Goal: Task Accomplishment & Management: Use online tool/utility

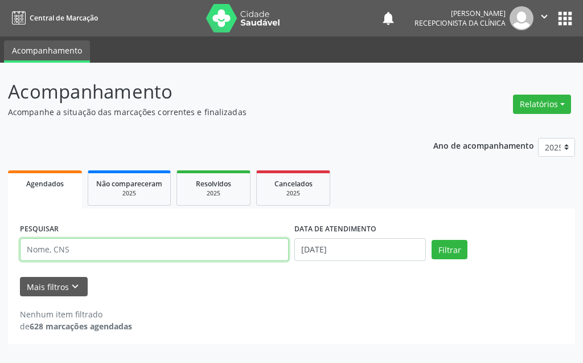
click at [208, 247] on input "text" at bounding box center [154, 249] width 269 height 23
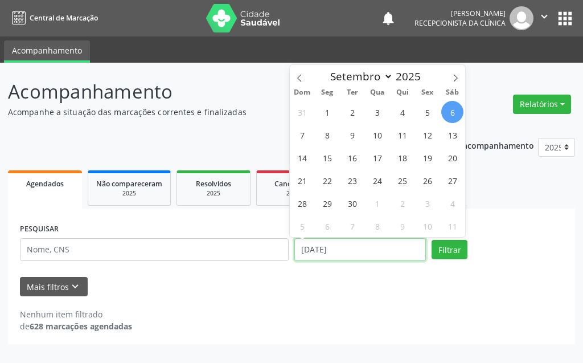
click at [401, 254] on input "[DATE]" at bounding box center [361, 249] width 132 height 23
click at [325, 161] on span "15" at bounding box center [327, 157] width 22 height 22
type input "[DATE]"
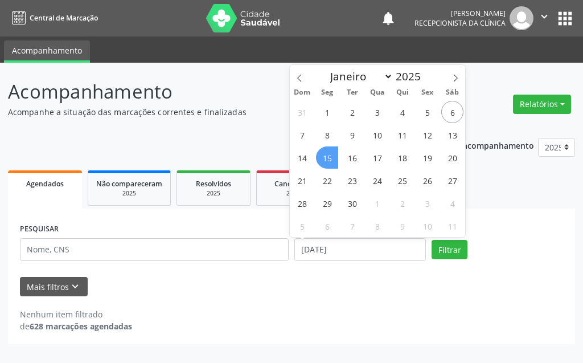
click at [325, 161] on span "15" at bounding box center [327, 157] width 22 height 22
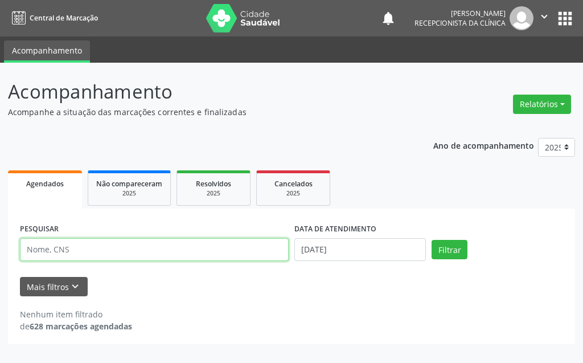
click at [162, 241] on input "text" at bounding box center [154, 249] width 269 height 23
click at [92, 252] on input "text" at bounding box center [154, 249] width 269 height 23
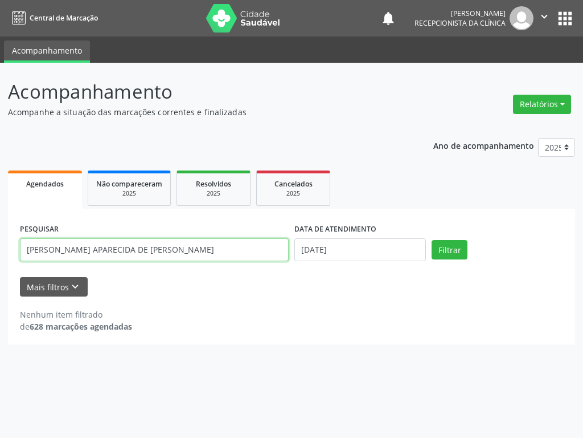
click at [178, 246] on input "[PERSON_NAME] APARECIDA DE [PERSON_NAME]" at bounding box center [154, 249] width 269 height 23
type input "[PERSON_NAME]"
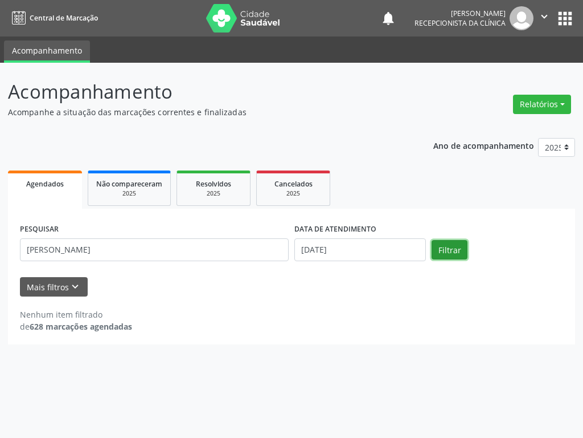
click at [442, 251] on button "Filtrar" at bounding box center [450, 249] width 36 height 19
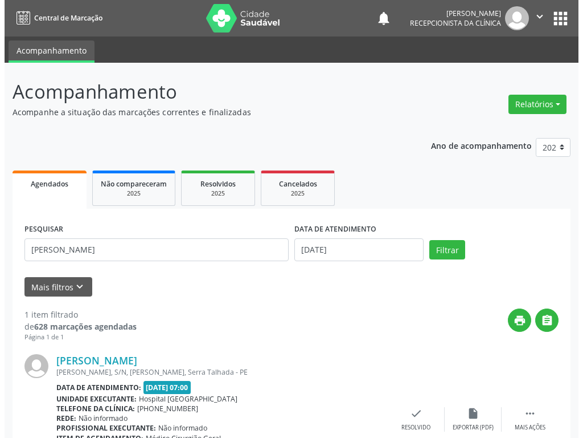
scroll to position [78, 0]
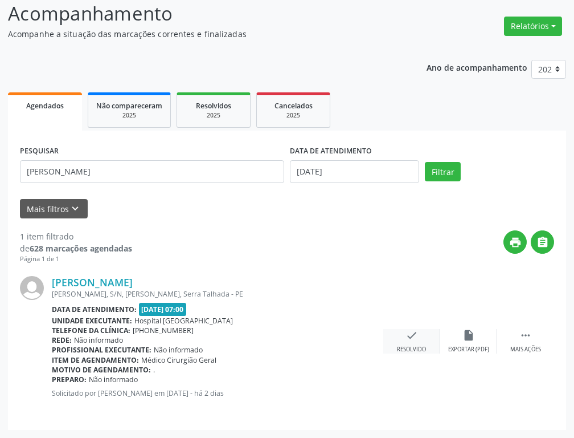
click at [412, 338] on icon "check" at bounding box center [412, 335] width 13 height 13
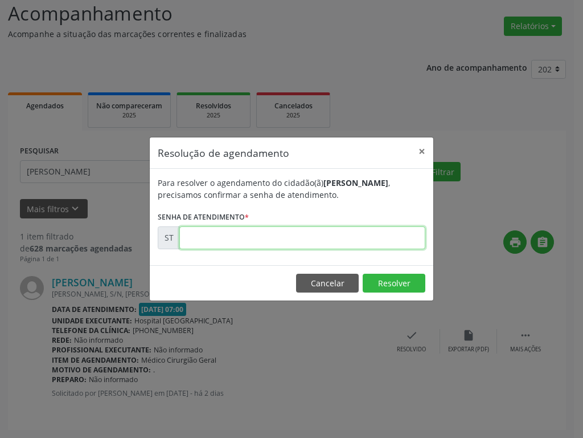
click at [359, 236] on input "text" at bounding box center [302, 237] width 246 height 23
type input "00021255"
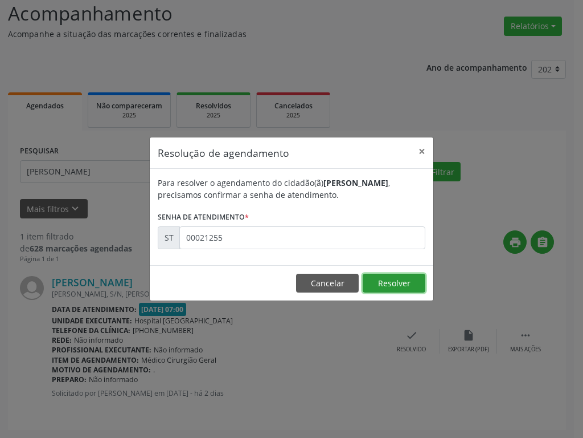
click at [386, 292] on button "Resolver" at bounding box center [394, 282] width 63 height 19
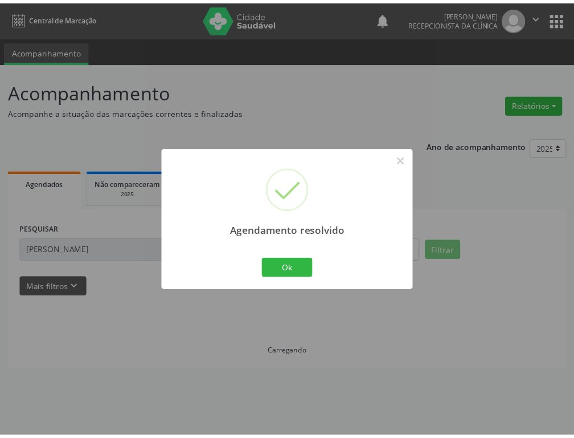
scroll to position [0, 0]
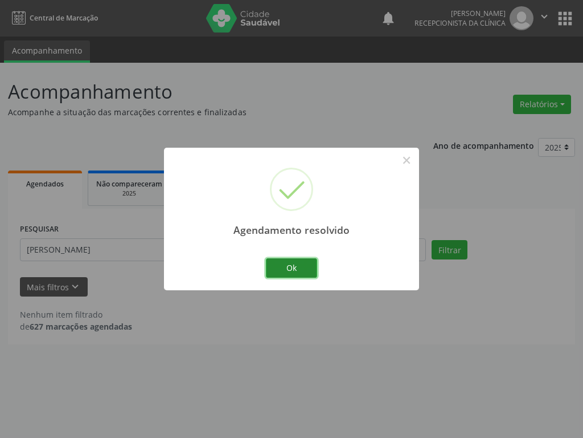
click at [289, 272] on button "Ok" at bounding box center [291, 267] width 51 height 19
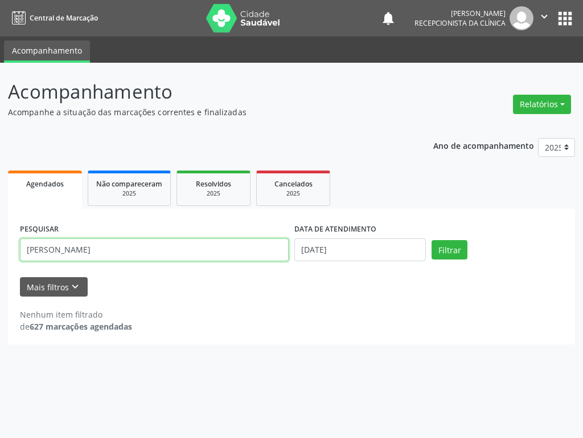
click at [150, 259] on input "[PERSON_NAME]" at bounding box center [154, 249] width 269 height 23
type input "M"
type input "[PERSON_NAME]"
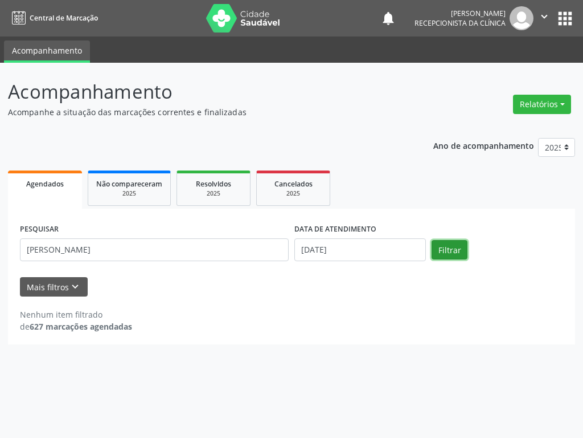
click at [446, 250] on button "Filtrar" at bounding box center [450, 249] width 36 height 19
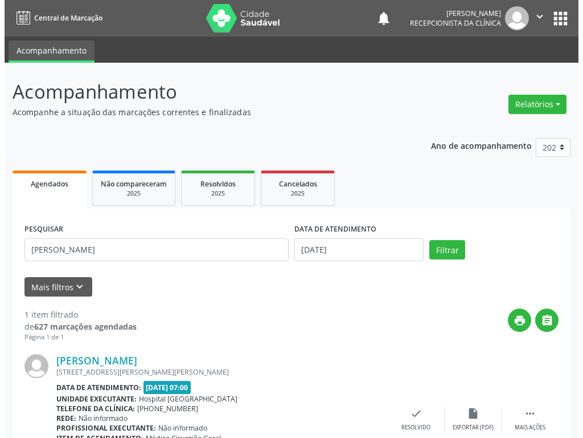
scroll to position [78, 0]
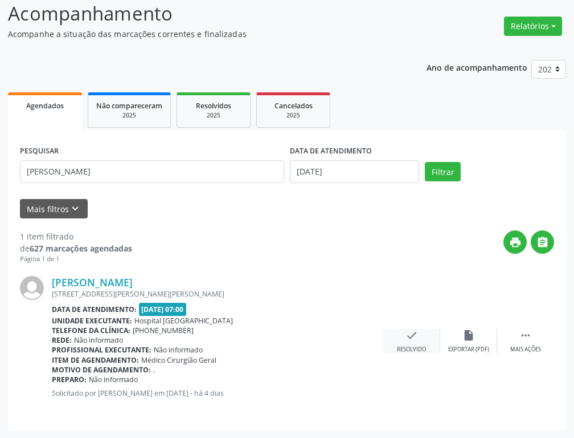
click at [411, 330] on icon "check" at bounding box center [412, 335] width 13 height 13
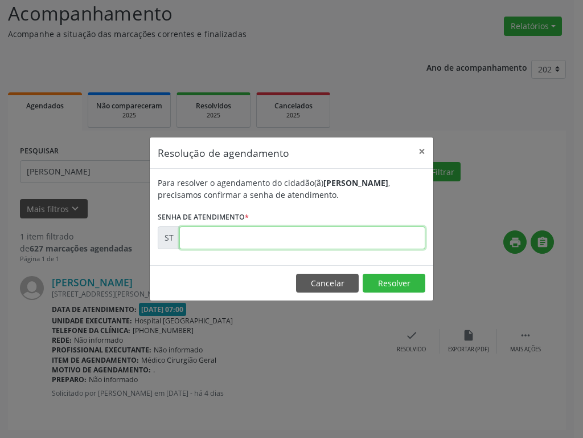
click at [373, 242] on input "text" at bounding box center [302, 237] width 246 height 23
type input "00020783"
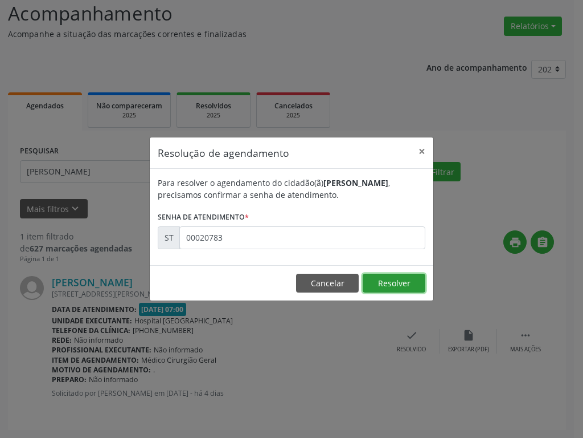
click at [414, 289] on button "Resolver" at bounding box center [394, 282] width 63 height 19
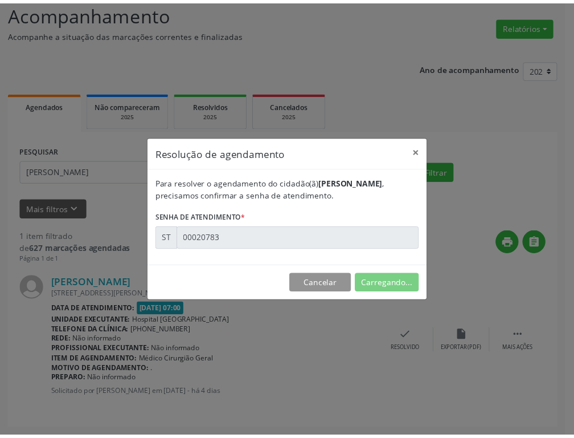
scroll to position [0, 0]
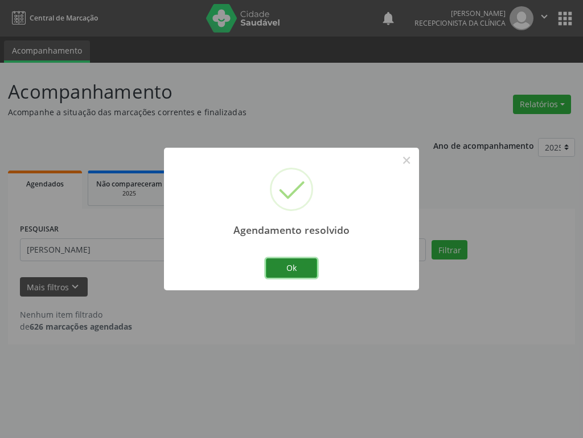
click at [309, 271] on button "Ok" at bounding box center [291, 267] width 51 height 19
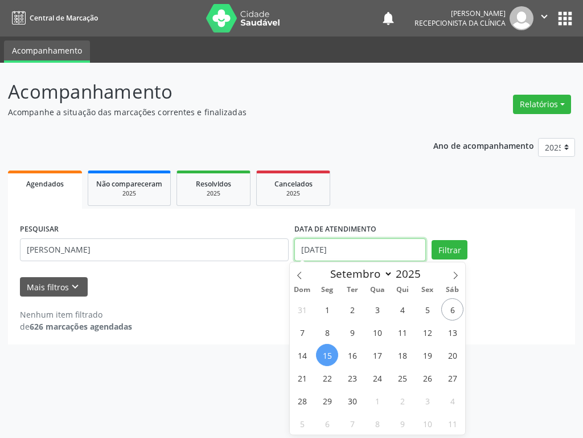
click at [332, 248] on input "[DATE]" at bounding box center [361, 249] width 132 height 23
click at [329, 362] on span "22" at bounding box center [327, 377] width 22 height 22
type input "[DATE]"
click at [329, 362] on span "22" at bounding box center [327, 377] width 22 height 22
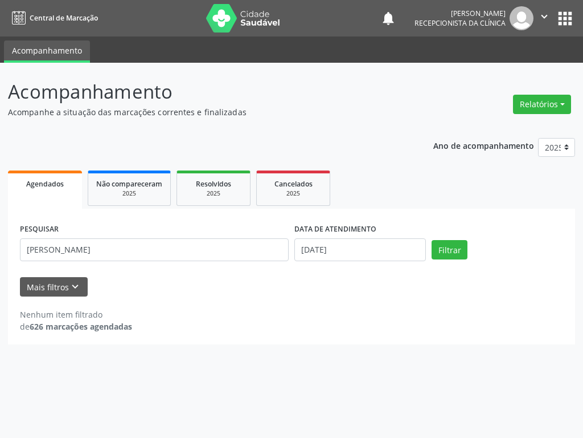
click at [331, 362] on div "Acompanhamento Acompanhe a situação das marcações correntes e finalizadas Relat…" at bounding box center [291, 250] width 583 height 375
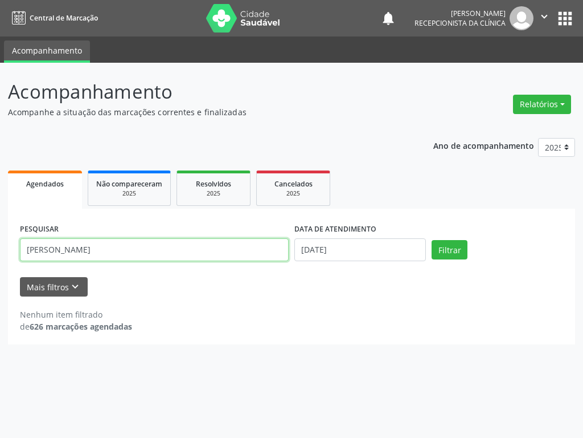
click at [178, 255] on input "[PERSON_NAME]" at bounding box center [154, 249] width 269 height 23
type input "H"
type input "JAILMA CO"
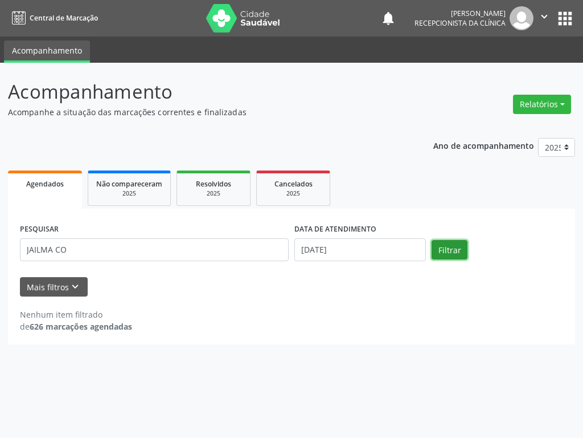
click at [452, 244] on button "Filtrar" at bounding box center [450, 249] width 36 height 19
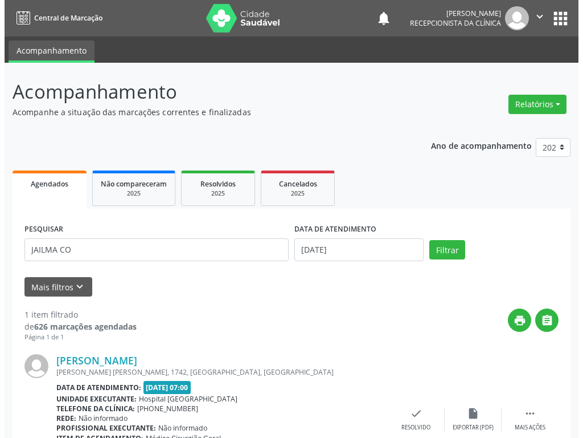
scroll to position [78, 0]
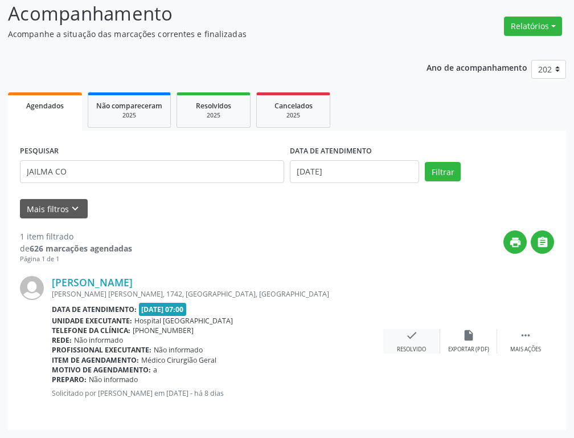
click at [411, 336] on icon "check" at bounding box center [412, 335] width 13 height 13
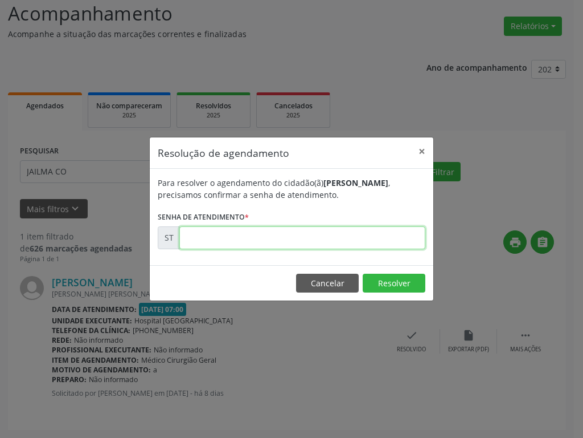
click at [370, 234] on input "text" at bounding box center [302, 237] width 246 height 23
type input "00020047"
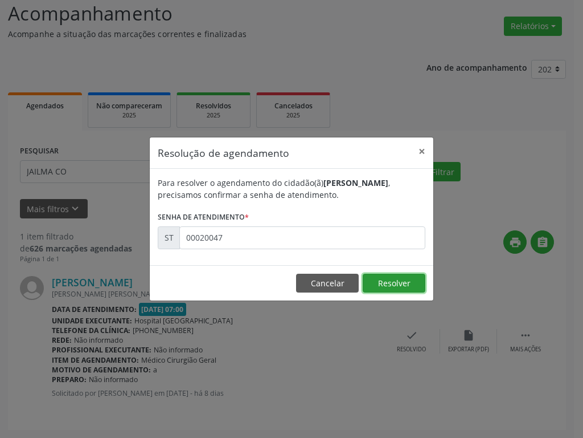
click at [409, 281] on button "Resolver" at bounding box center [394, 282] width 63 height 19
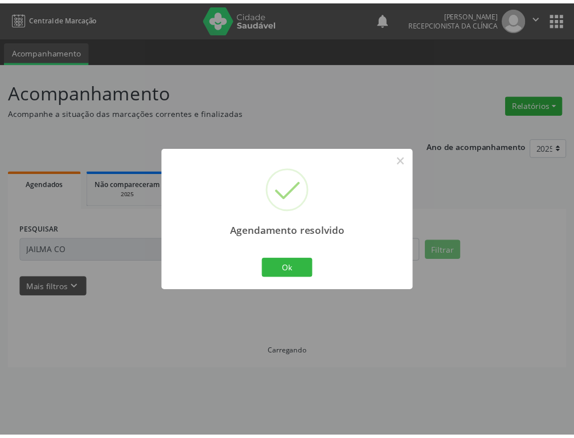
scroll to position [0, 0]
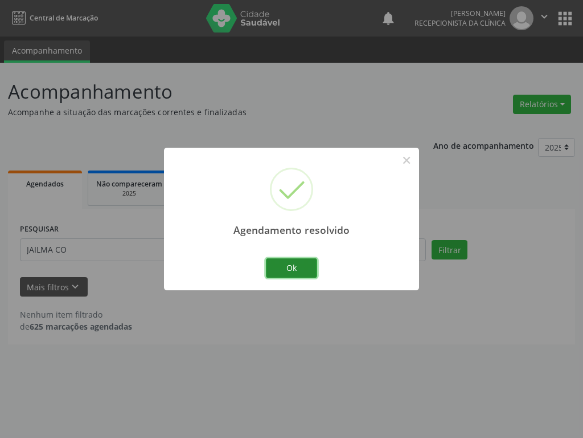
click at [273, 268] on button "Ok" at bounding box center [291, 267] width 51 height 19
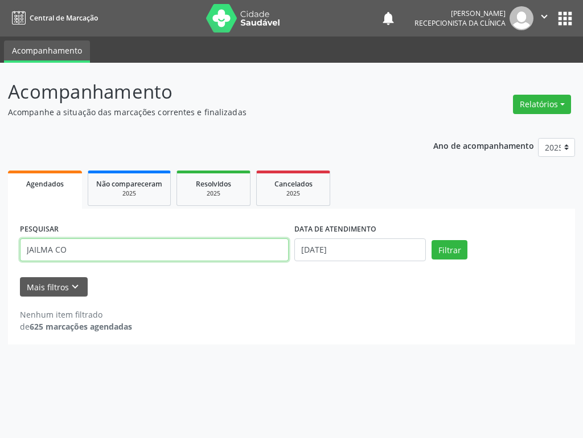
drag, startPoint x: 166, startPoint y: 255, endPoint x: 0, endPoint y: 262, distance: 165.9
click at [0, 260] on div "Acompanhamento Acompanhe a situação das marcações correntes e finalizadas Relat…" at bounding box center [291, 250] width 583 height 375
type input "EDIVA"
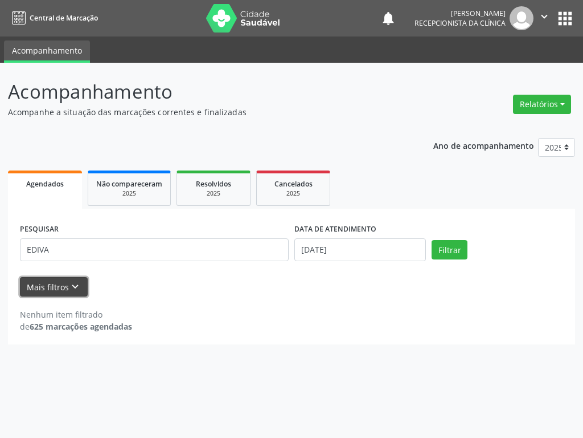
drag, startPoint x: 58, startPoint y: 281, endPoint x: 68, endPoint y: 291, distance: 14.5
click at [68, 291] on button "Mais filtros keyboard_arrow_down" at bounding box center [54, 287] width 68 height 20
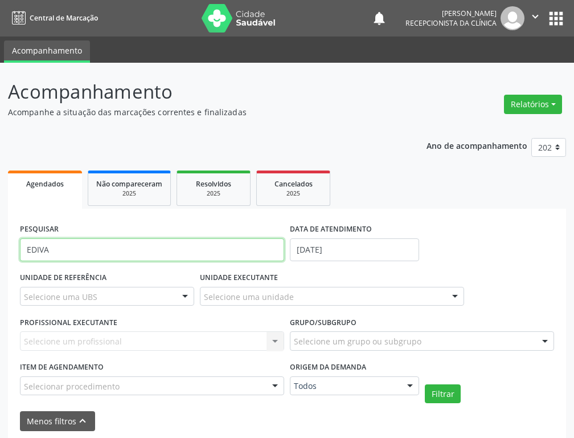
click at [58, 251] on input "EDIVA" at bounding box center [152, 249] width 264 height 23
click at [75, 244] on input "EDIVA" at bounding box center [152, 249] width 264 height 23
click at [397, 234] on div "DATA DE ATENDIMENTO" at bounding box center [354, 230] width 129 height 18
click at [364, 239] on div "DATA DE ATENDIMENTO [DATE]" at bounding box center [354, 241] width 129 height 40
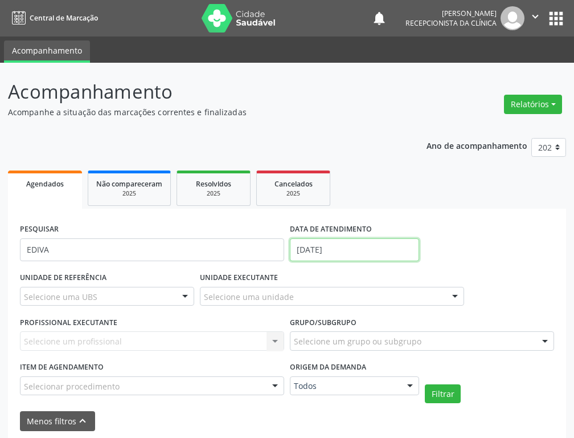
click at [361, 258] on input "[DATE]" at bounding box center [354, 249] width 129 height 23
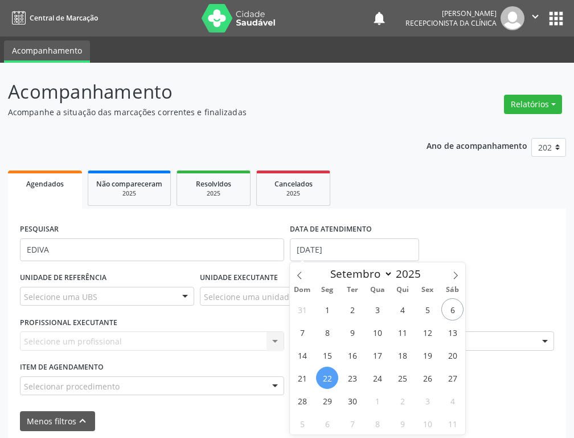
click at [325, 362] on span "22" at bounding box center [327, 377] width 22 height 22
type input "[DATE]"
click at [327, 362] on span "22" at bounding box center [327, 377] width 22 height 22
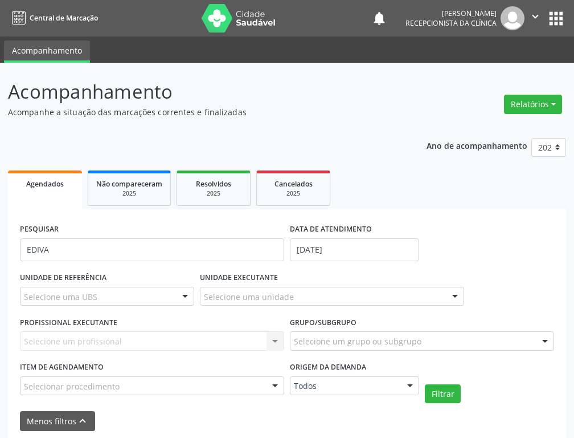
click at [222, 228] on div "PESQUISAR EDIVA" at bounding box center [152, 245] width 270 height 48
click at [233, 251] on input "EDIVA" at bounding box center [152, 249] width 264 height 23
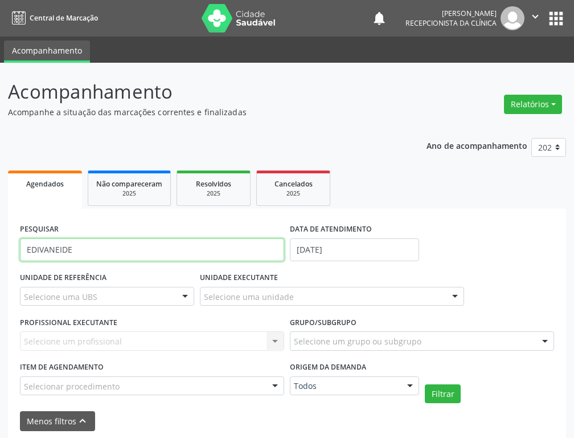
scroll to position [49, 0]
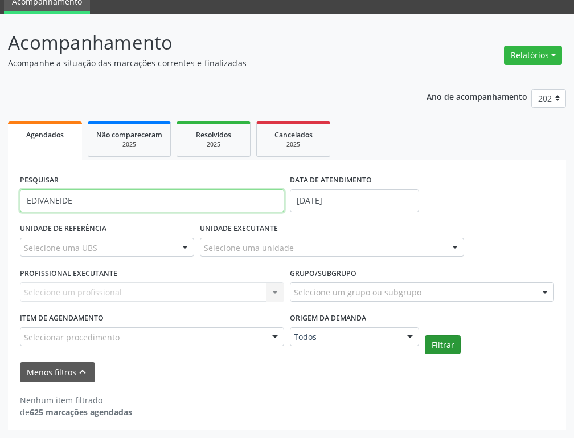
type input "EDIVANEIDE"
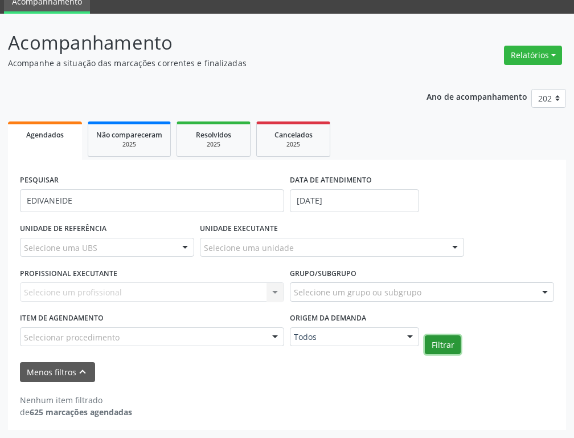
click at [436, 350] on button "Filtrar" at bounding box center [443, 344] width 36 height 19
click at [55, 144] on link "Agendados" at bounding box center [45, 140] width 74 height 38
click at [42, 125] on link "Agendados" at bounding box center [45, 140] width 74 height 38
click at [54, 151] on link "Agendados" at bounding box center [45, 140] width 74 height 38
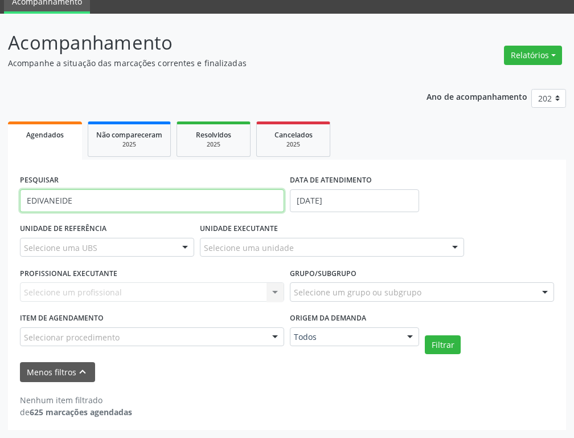
click at [172, 206] on input "EDIVANEIDE" at bounding box center [152, 200] width 264 height 23
click at [121, 148] on div "2025" at bounding box center [129, 144] width 66 height 9
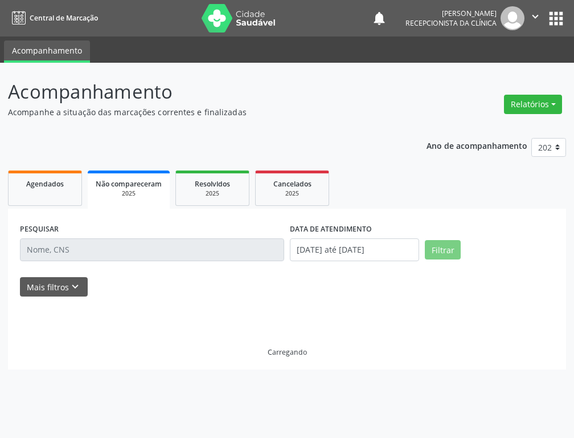
scroll to position [0, 0]
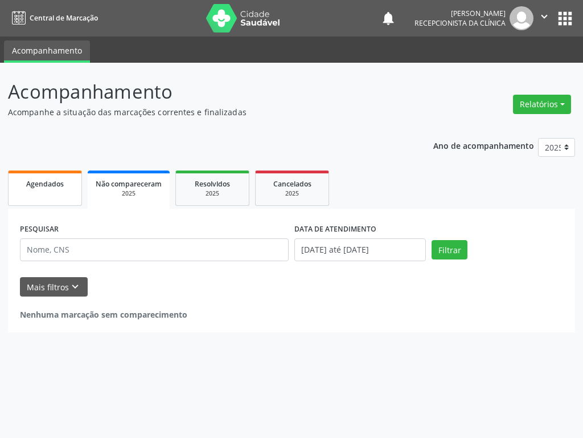
click at [39, 193] on link "Agendados" at bounding box center [45, 187] width 74 height 35
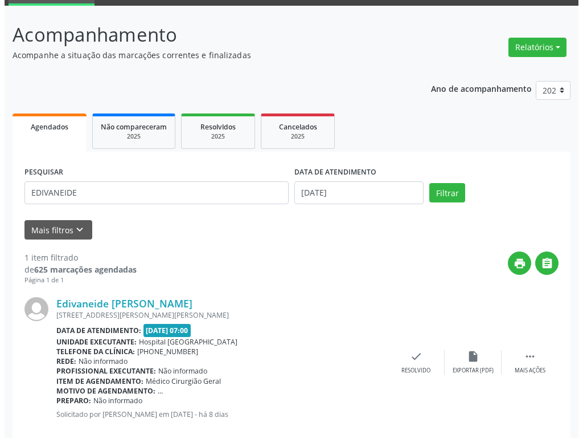
scroll to position [78, 0]
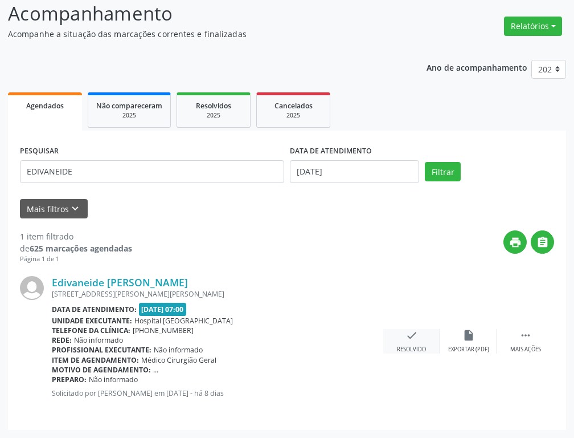
click at [409, 340] on icon "check" at bounding box center [412, 335] width 13 height 13
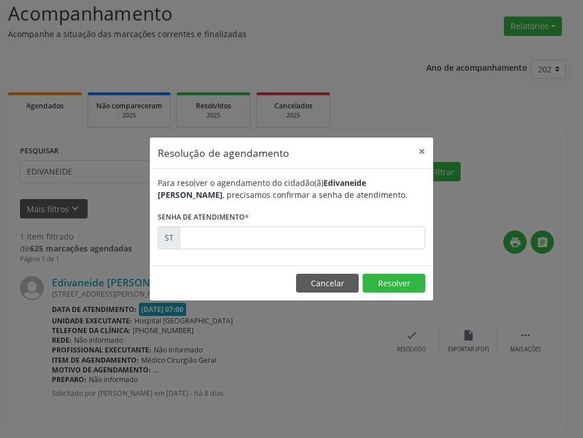
click at [297, 252] on div "Para resolver o agendamento do cidadão(ã) Edivaneide [PERSON_NAME] , precisamos…" at bounding box center [292, 217] width 284 height 96
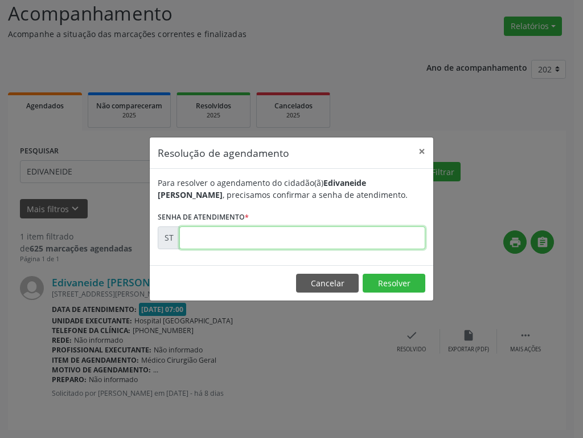
click at [309, 230] on input "text" at bounding box center [302, 237] width 246 height 23
type input "00020232"
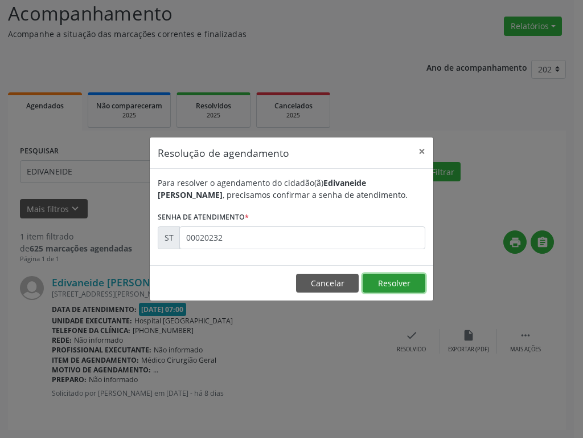
click at [379, 278] on button "Resolver" at bounding box center [394, 282] width 63 height 19
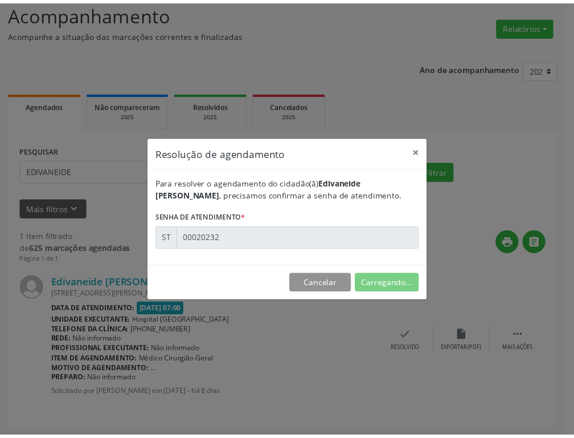
scroll to position [0, 0]
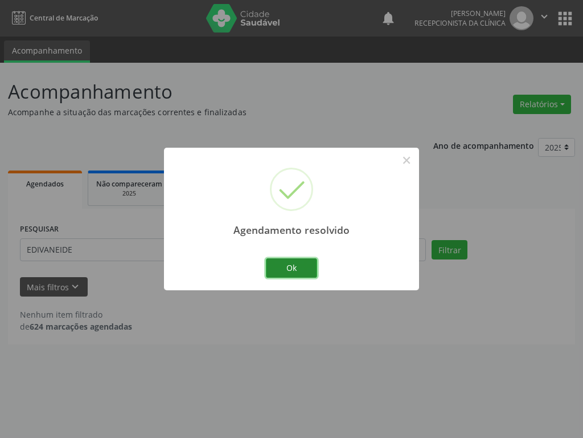
click at [304, 275] on button "Ok" at bounding box center [291, 267] width 51 height 19
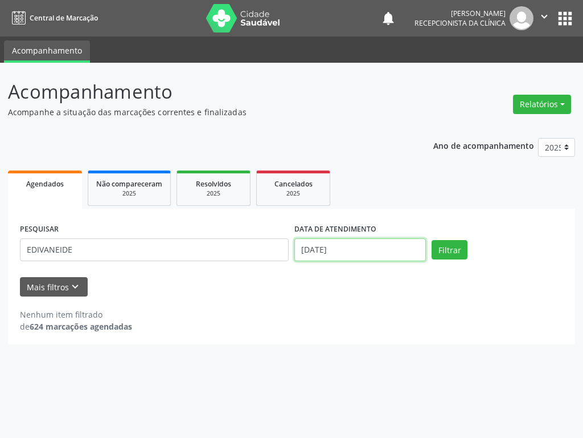
click at [348, 244] on input "[DATE]" at bounding box center [361, 249] width 132 height 23
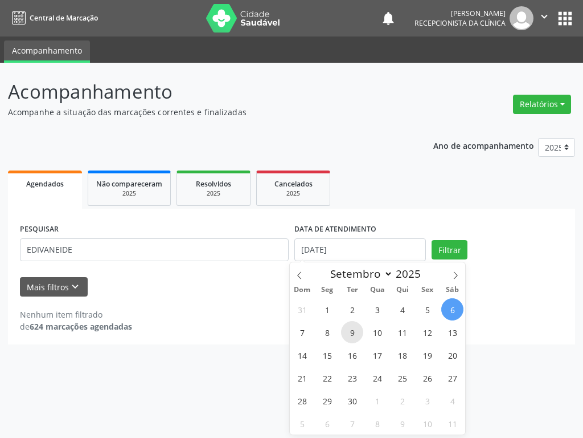
click at [353, 335] on span "9" at bounding box center [352, 332] width 22 height 22
type input "[DATE]"
click at [353, 335] on span "9" at bounding box center [352, 332] width 22 height 22
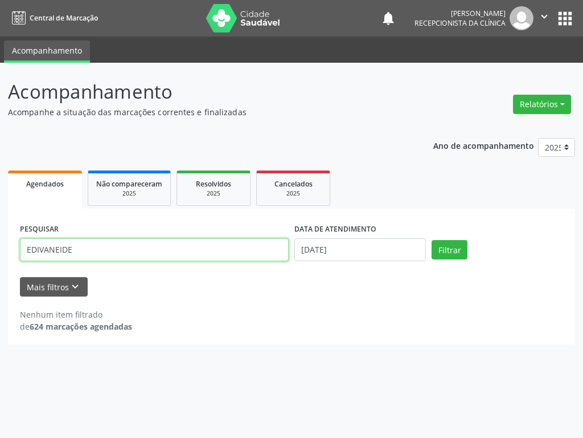
click at [195, 254] on input "EDIVANEIDE" at bounding box center [154, 249] width 269 height 23
type input "E"
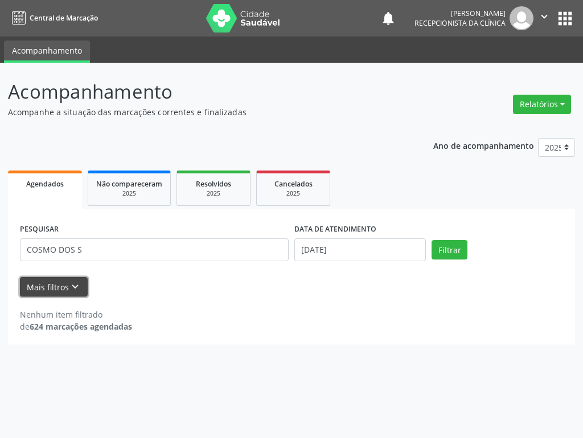
click at [56, 287] on button "Mais filtros keyboard_arrow_down" at bounding box center [54, 287] width 68 height 20
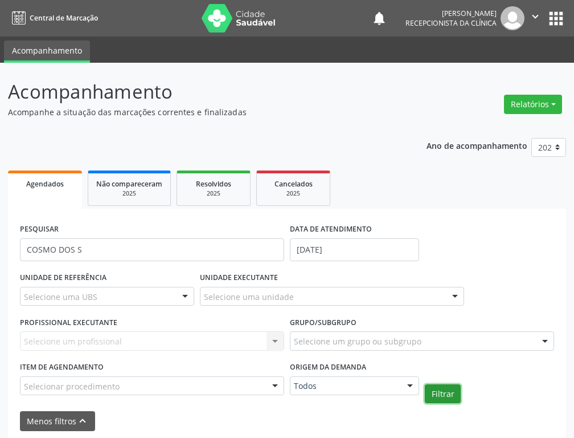
click at [438, 362] on button "Filtrar" at bounding box center [443, 393] width 36 height 19
click at [61, 362] on button "Menos filtros keyboard_arrow_up" at bounding box center [57, 421] width 75 height 20
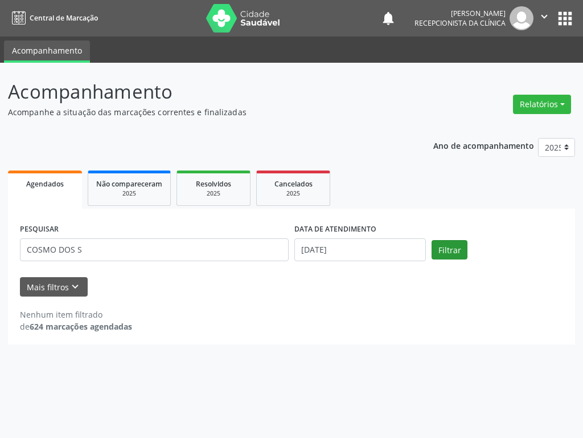
drag, startPoint x: 472, startPoint y: 247, endPoint x: 439, endPoint y: 258, distance: 34.6
click at [455, 261] on div "PESQUISAR COSMO DOS S DATA DE ATENDIMENTO [DATE] Filtrar" at bounding box center [291, 245] width 549 height 48
click at [444, 252] on button "Filtrar" at bounding box center [450, 249] width 36 height 19
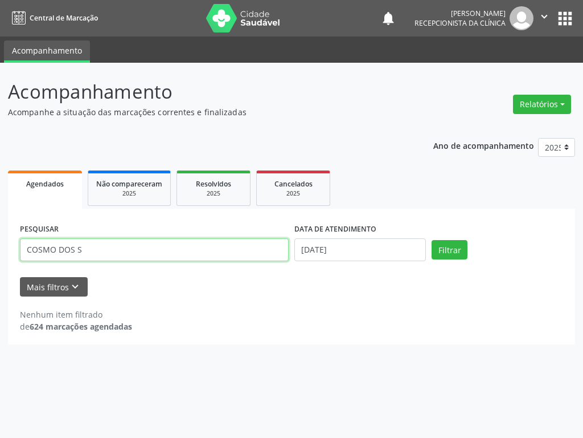
click at [120, 244] on input "COSMO DOS S" at bounding box center [154, 249] width 269 height 23
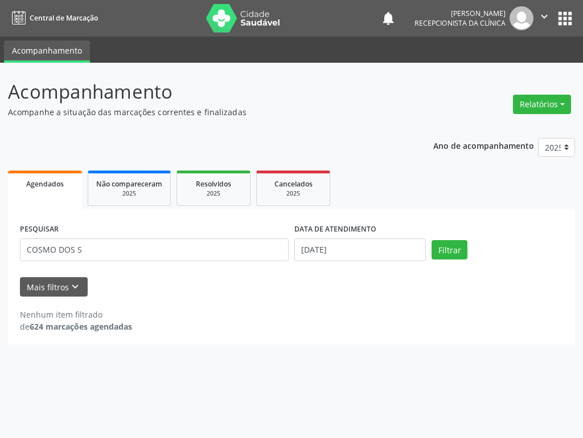
click at [63, 186] on span "Agendados" at bounding box center [45, 184] width 38 height 10
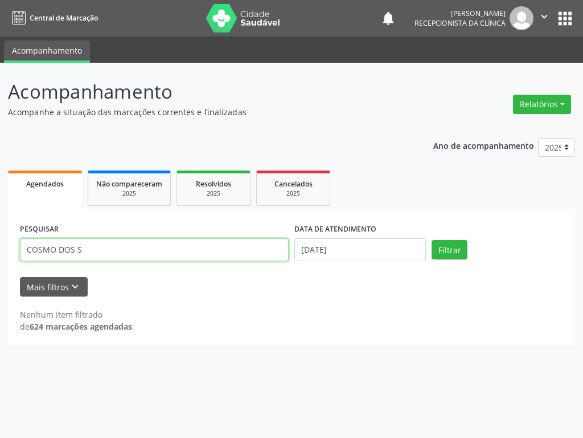
click at [112, 251] on input "COSMO DOS S" at bounding box center [154, 249] width 269 height 23
type input "COSME DOS S"
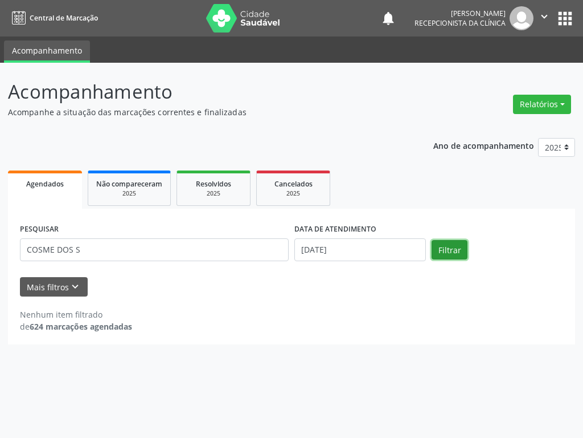
click at [444, 257] on button "Filtrar" at bounding box center [450, 249] width 36 height 19
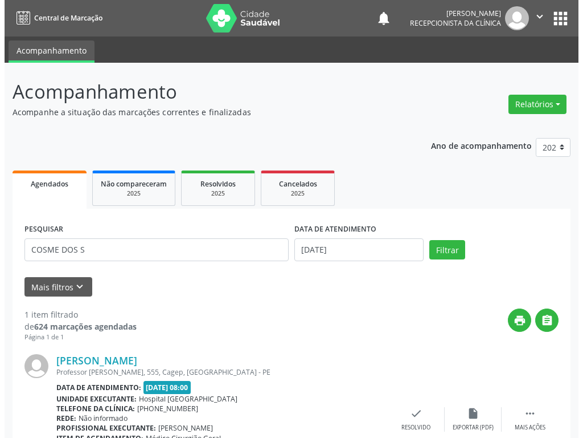
scroll to position [78, 0]
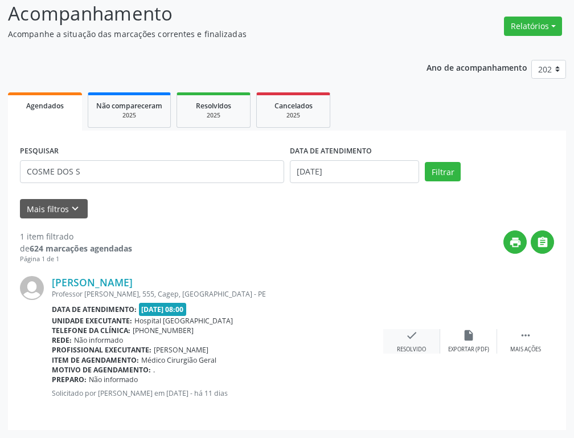
click at [412, 344] on div "check Resolvido" at bounding box center [411, 341] width 57 height 25
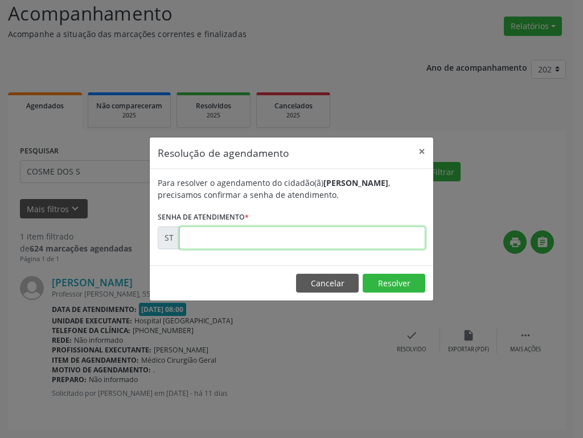
click at [359, 239] on input "text" at bounding box center [302, 237] width 246 height 23
type input "00018445"
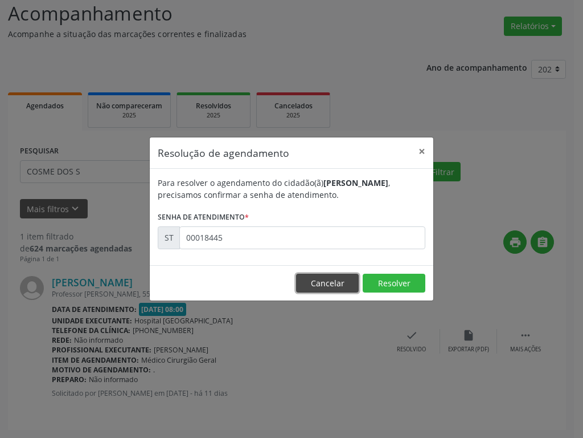
click at [353, 280] on button "Cancelar" at bounding box center [327, 282] width 63 height 19
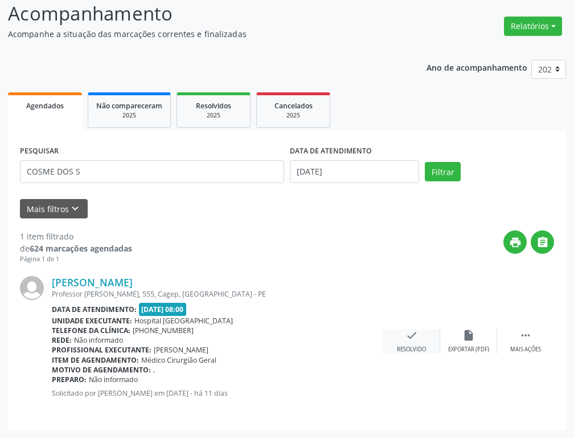
click at [413, 338] on icon "check" at bounding box center [412, 335] width 13 height 13
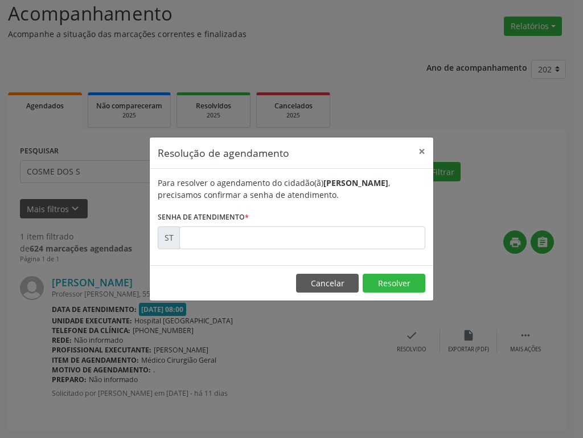
click at [248, 252] on div "Para resolver o agendamento do cidadão(ã) [PERSON_NAME] , precisamos confirmar …" at bounding box center [292, 217] width 284 height 96
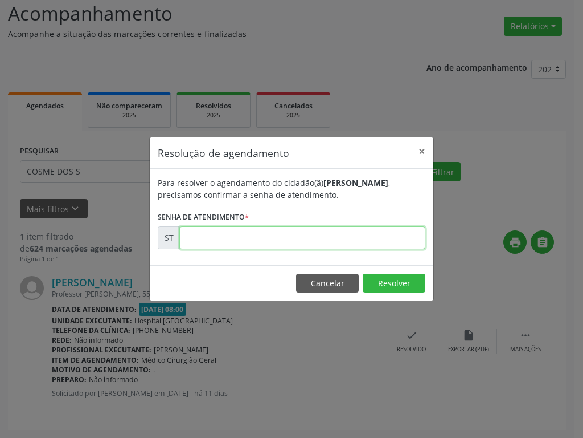
click at [254, 231] on input "text" at bounding box center [302, 237] width 246 height 23
type input "00018445"
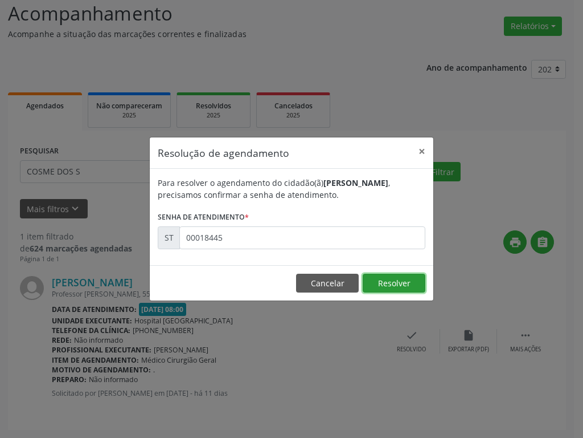
click at [385, 285] on button "Resolver" at bounding box center [394, 282] width 63 height 19
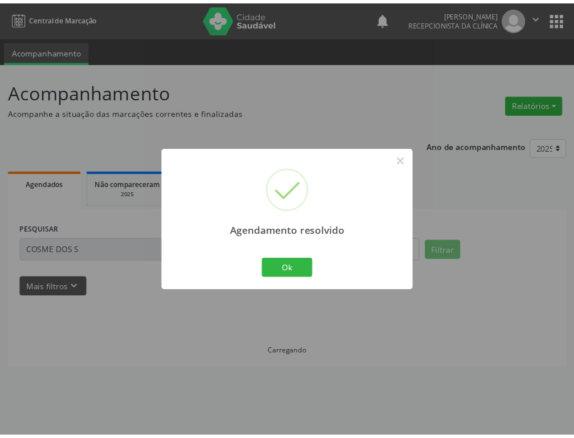
scroll to position [0, 0]
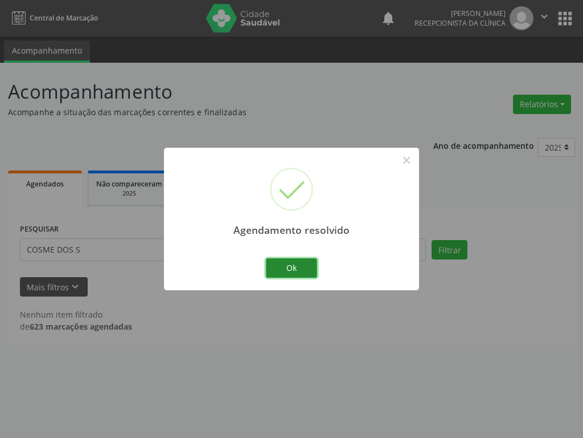
click at [272, 260] on button "Ok" at bounding box center [291, 267] width 51 height 19
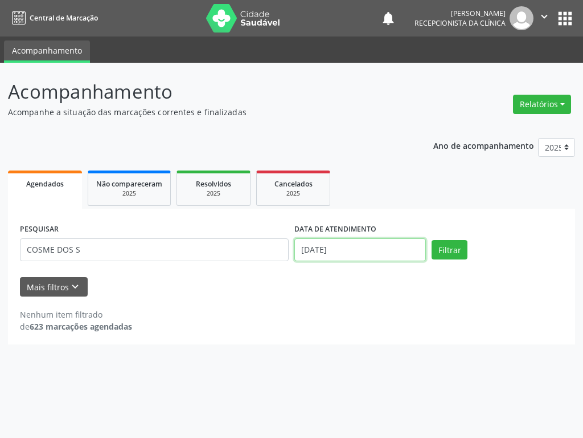
click at [368, 252] on input "[DATE]" at bounding box center [361, 249] width 132 height 23
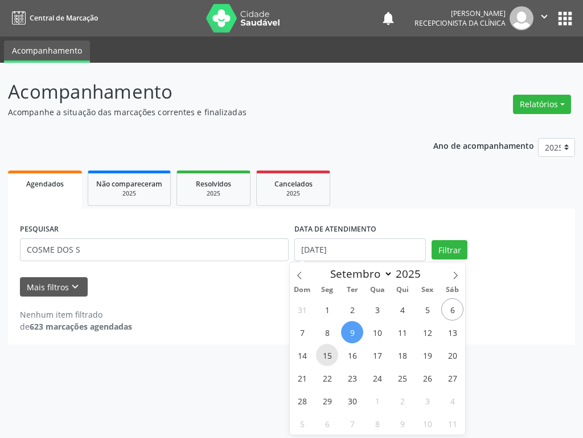
click at [332, 353] on span "15" at bounding box center [327, 355] width 22 height 22
type input "[DATE]"
click at [332, 353] on span "15" at bounding box center [327, 355] width 22 height 22
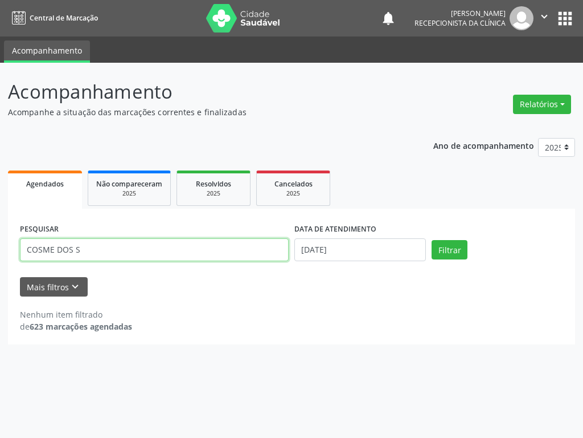
click at [194, 252] on input "COSME DOS S" at bounding box center [154, 249] width 269 height 23
type input "C"
type input "ROSANUBIA"
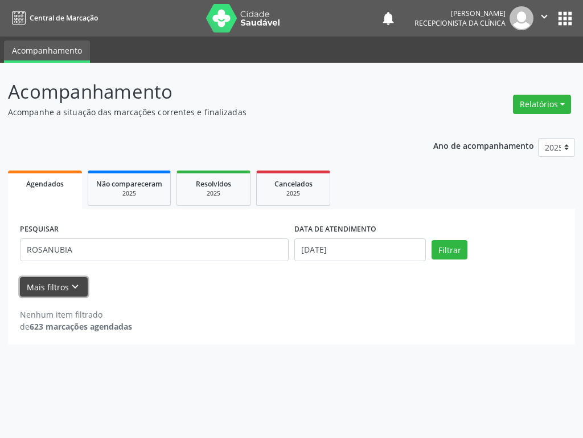
click at [47, 285] on button "Mais filtros keyboard_arrow_down" at bounding box center [54, 287] width 68 height 20
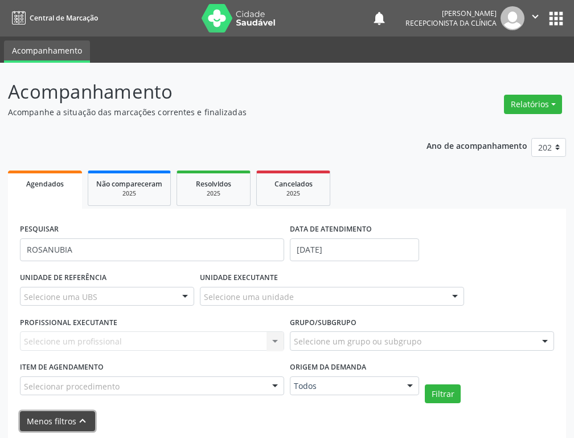
click at [54, 362] on button "Menos filtros keyboard_arrow_up" at bounding box center [57, 421] width 75 height 20
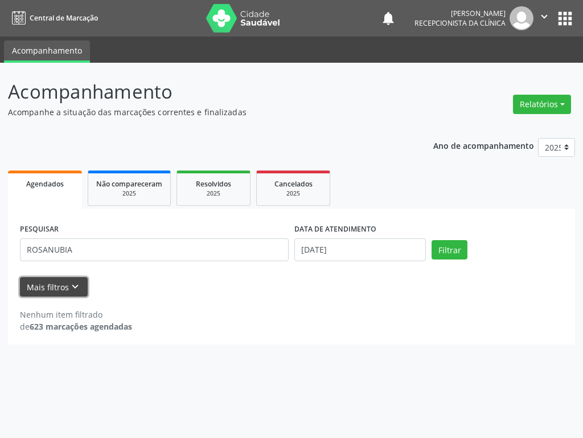
click at [56, 286] on button "Mais filtros keyboard_arrow_down" at bounding box center [54, 287] width 68 height 20
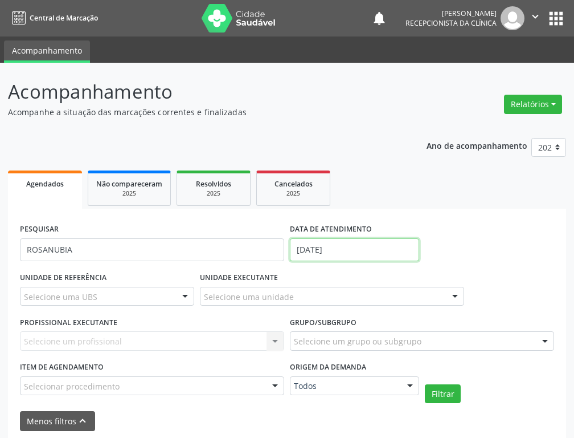
click at [360, 258] on input "[DATE]" at bounding box center [354, 249] width 129 height 23
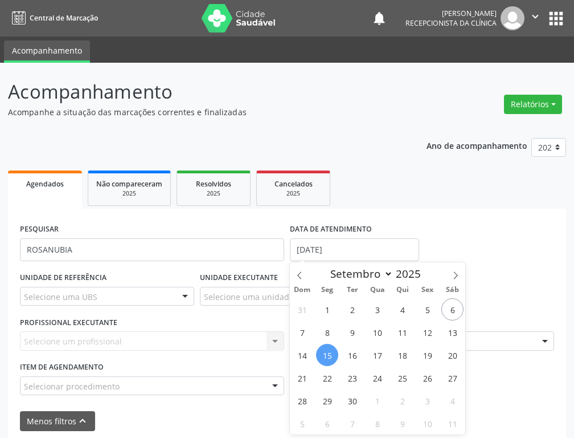
click at [329, 357] on span "15" at bounding box center [327, 355] width 22 height 22
type input "[DATE]"
click at [329, 357] on span "15" at bounding box center [327, 355] width 22 height 22
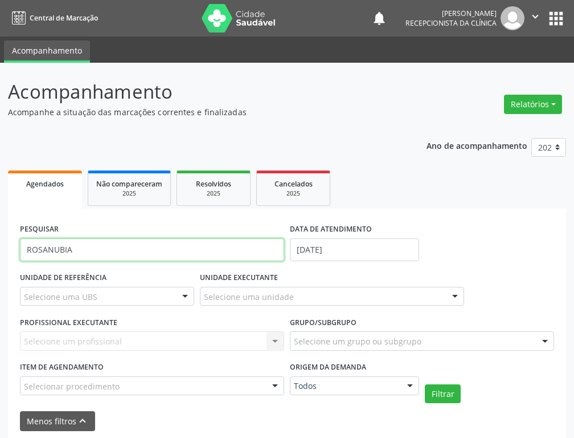
click at [126, 251] on input "ROSANUBIA" at bounding box center [152, 249] width 264 height 23
type input "ROSANUBIA FE"
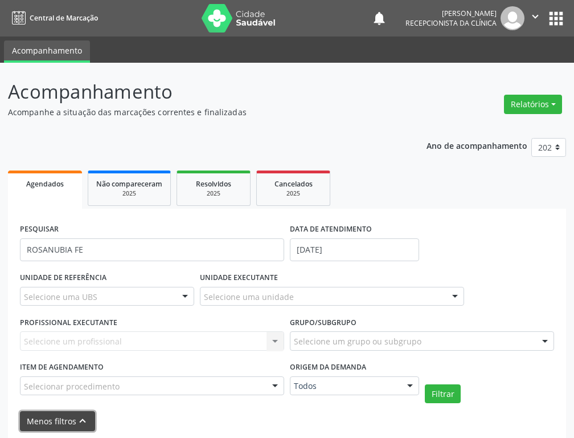
click at [52, 362] on button "Menos filtros keyboard_arrow_up" at bounding box center [57, 421] width 75 height 20
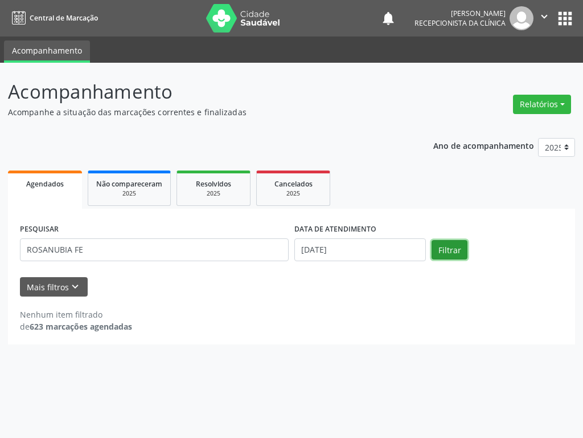
click at [447, 251] on button "Filtrar" at bounding box center [450, 249] width 36 height 19
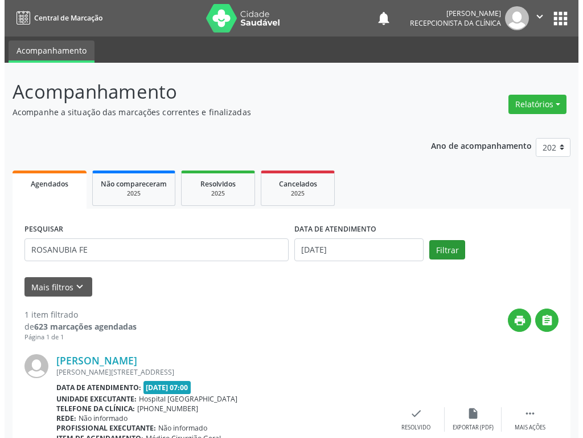
scroll to position [78, 0]
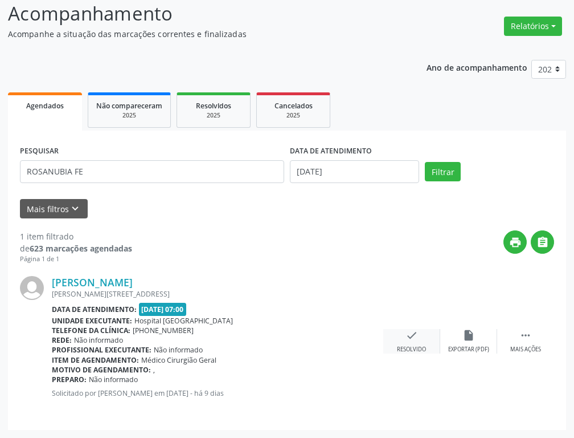
click at [413, 344] on div "check Resolvido" at bounding box center [411, 341] width 57 height 25
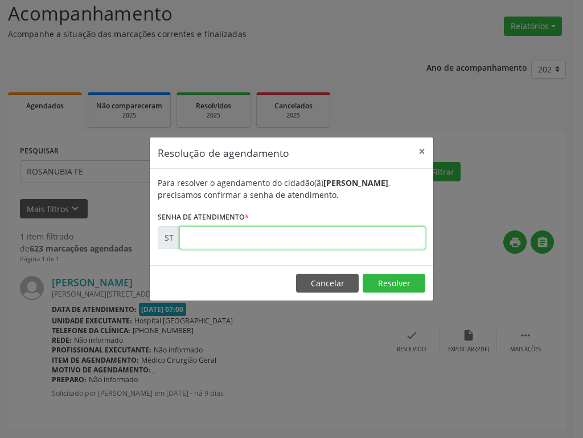
click at [296, 247] on input "text" at bounding box center [302, 237] width 246 height 23
type input "00019771"
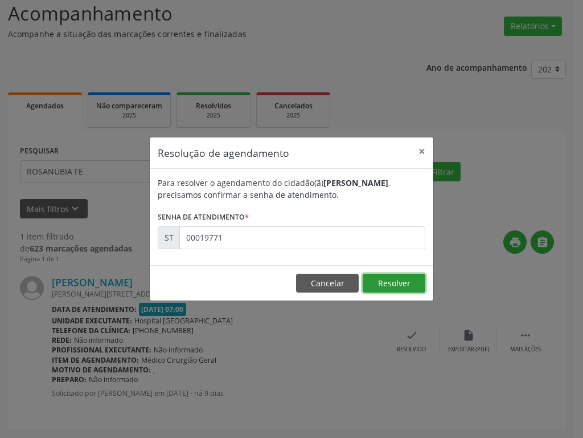
click at [414, 289] on button "Resolver" at bounding box center [394, 282] width 63 height 19
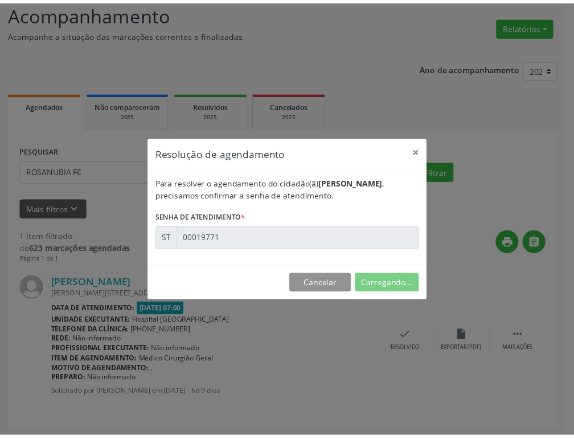
scroll to position [0, 0]
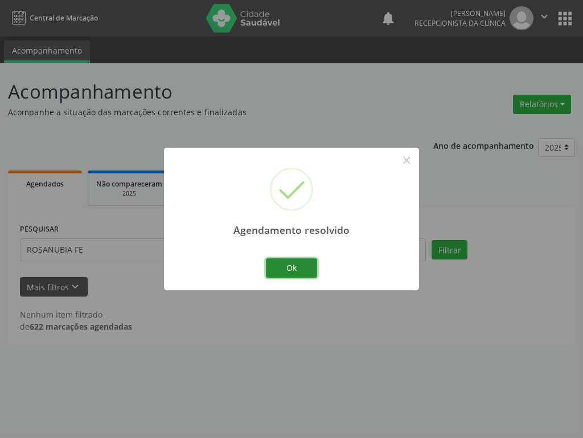
click at [293, 268] on button "Ok" at bounding box center [291, 267] width 51 height 19
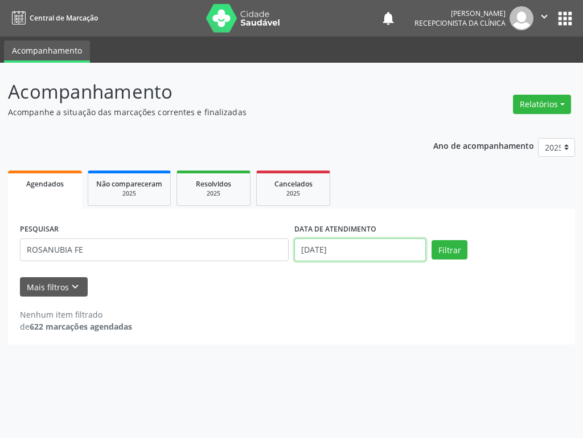
click at [414, 255] on input "[DATE]" at bounding box center [361, 249] width 132 height 23
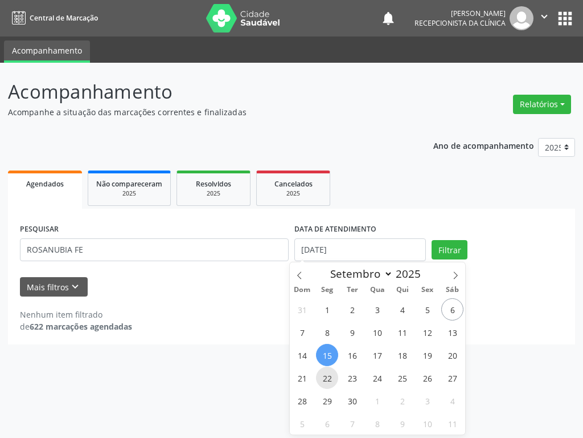
click at [326, 362] on span "22" at bounding box center [327, 377] width 22 height 22
type input "[DATE]"
click at [327, 362] on span "22" at bounding box center [327, 377] width 22 height 22
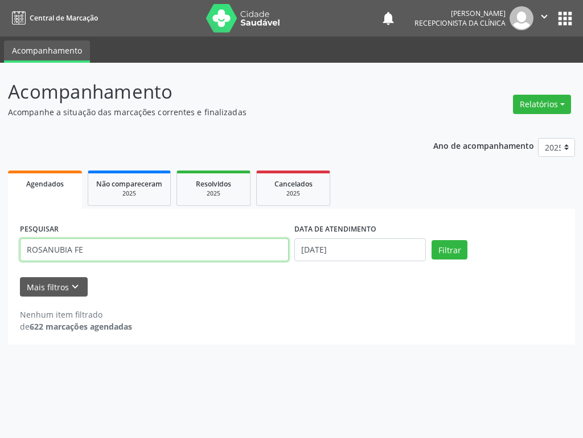
click at [183, 257] on input "ROSANUBIA FE" at bounding box center [154, 249] width 269 height 23
type input "R"
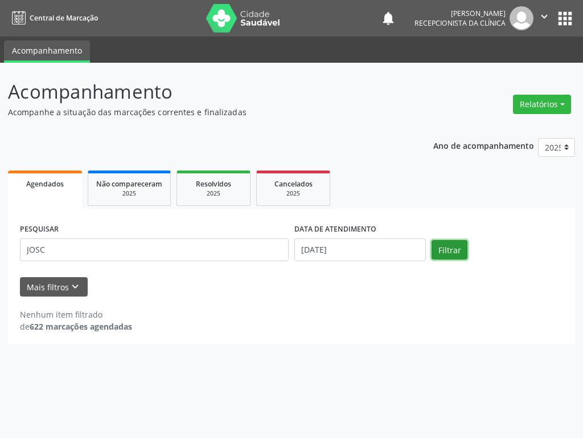
click at [455, 254] on button "Filtrar" at bounding box center [450, 249] width 36 height 19
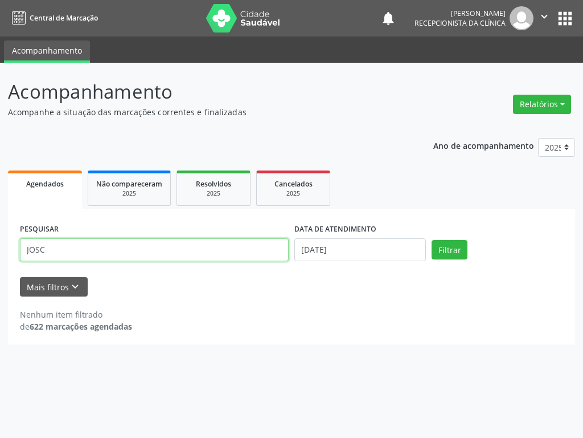
click at [75, 252] on input "JOSC" at bounding box center [154, 249] width 269 height 23
type input "JOCS"
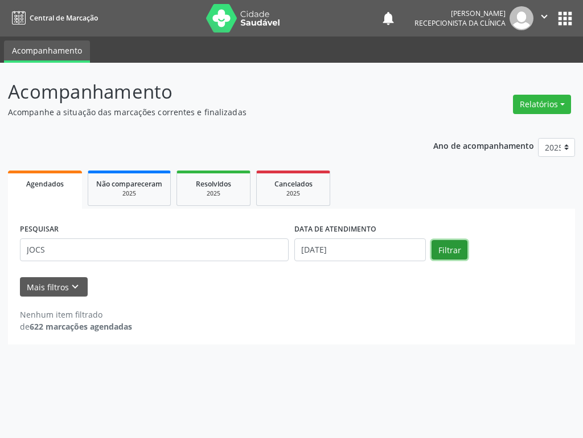
click at [446, 247] on button "Filtrar" at bounding box center [450, 249] width 36 height 19
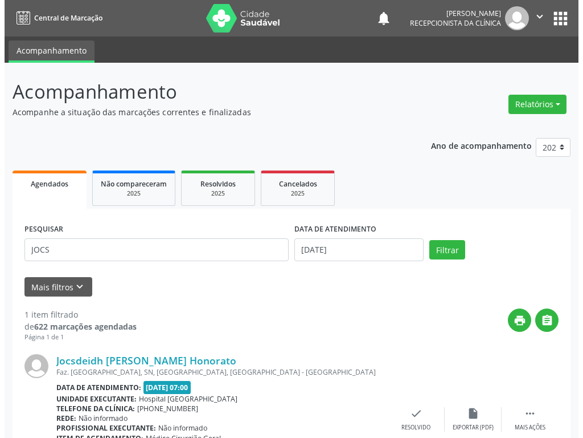
scroll to position [78, 0]
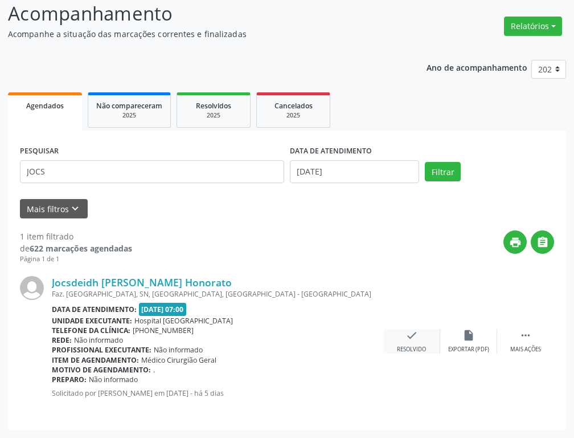
click at [410, 346] on div "Resolvido" at bounding box center [411, 349] width 29 height 8
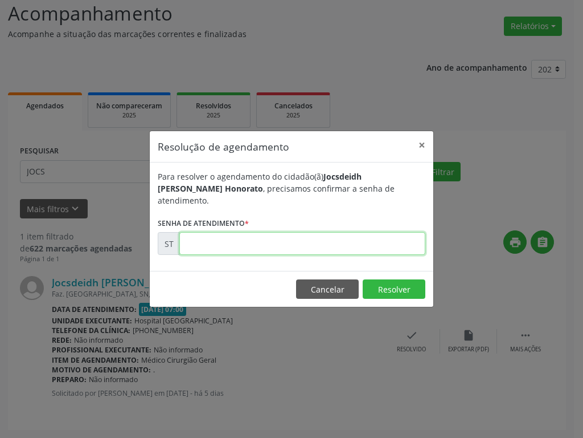
click at [336, 241] on input "text" at bounding box center [302, 243] width 246 height 23
type input "00020650"
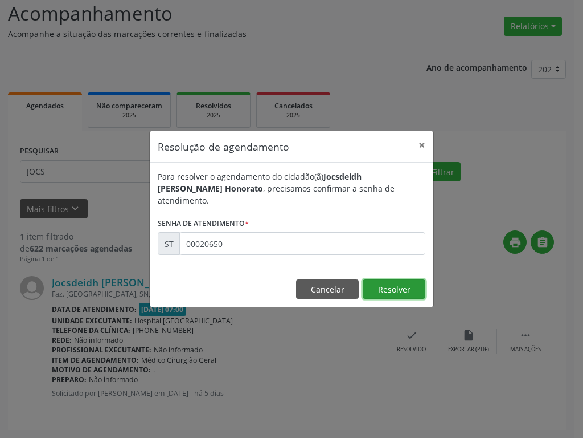
click at [412, 280] on button "Resolver" at bounding box center [394, 288] width 63 height 19
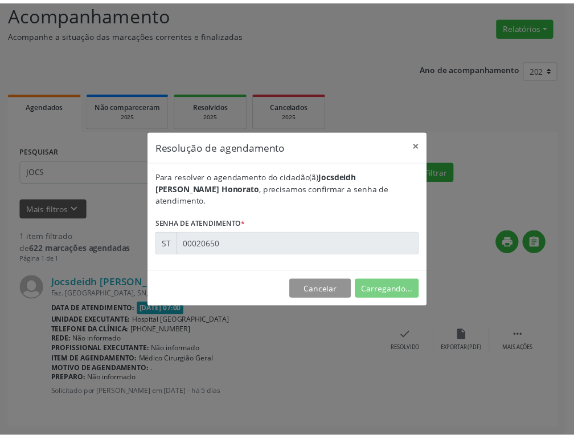
scroll to position [0, 0]
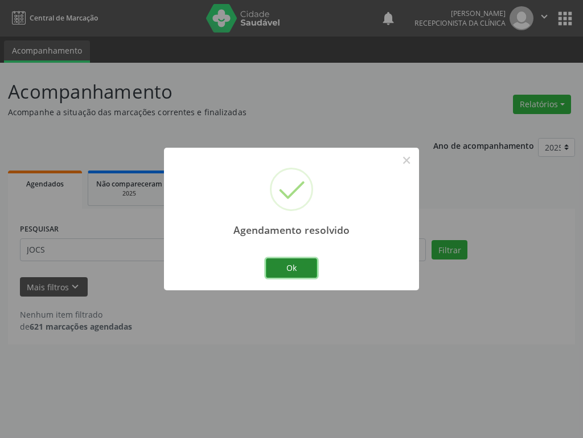
click at [309, 266] on button "Ok" at bounding box center [291, 267] width 51 height 19
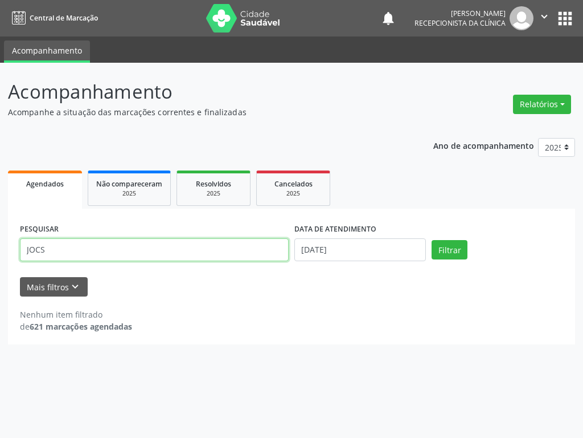
click at [138, 251] on input "JOCS" at bounding box center [154, 249] width 269 height 23
type input "J"
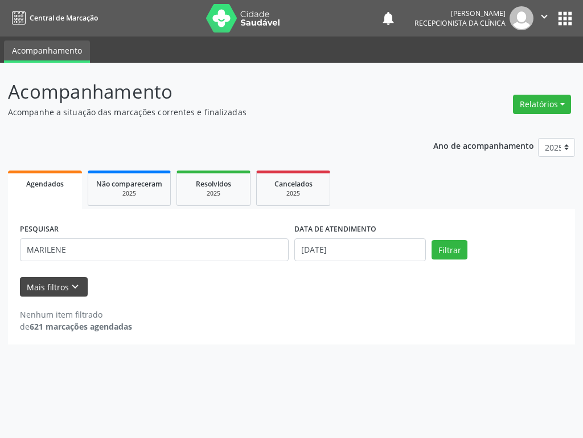
drag, startPoint x: 68, startPoint y: 301, endPoint x: 59, endPoint y: 292, distance: 12.9
click at [62, 297] on div "Nenhum item filtrado de 621 marcações agendadas" at bounding box center [292, 314] width 544 height 36
click at [329, 315] on div "Nenhum item filtrado de 621 marcações agendadas" at bounding box center [292, 320] width 544 height 24
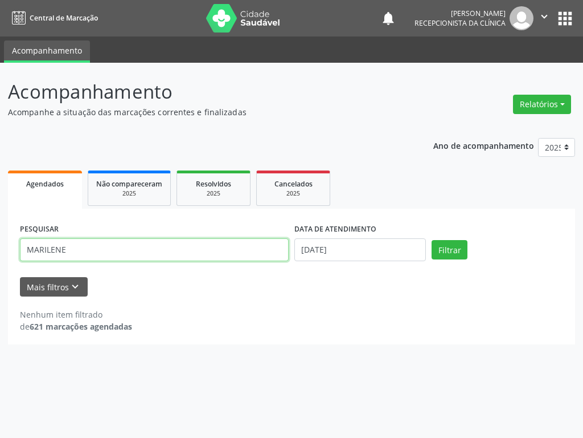
click at [195, 255] on input "MARILENE" at bounding box center [154, 249] width 269 height 23
type input "[PERSON_NAME]"
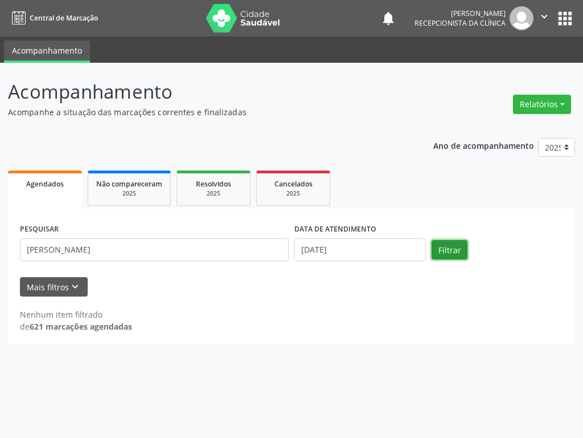
click at [462, 250] on button "Filtrar" at bounding box center [450, 249] width 36 height 19
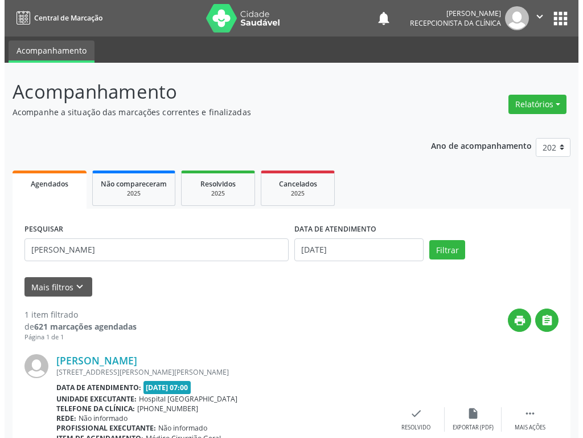
scroll to position [78, 0]
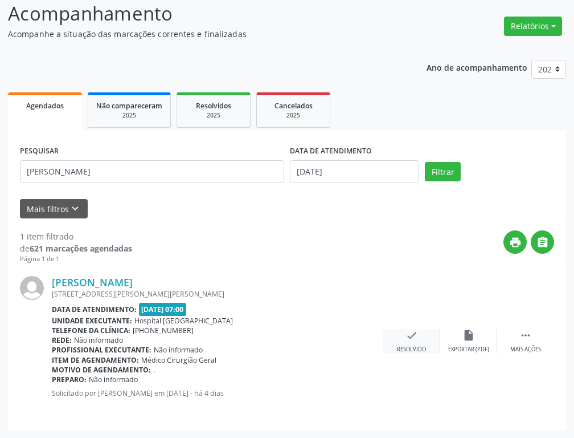
click at [408, 341] on div "check Resolvido" at bounding box center [411, 341] width 57 height 25
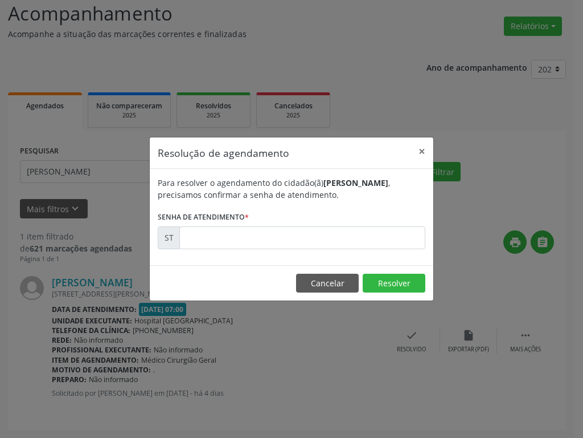
click at [325, 253] on div "Para resolver o agendamento do cidadão(ã) [PERSON_NAME] , precisamos confirmar …" at bounding box center [292, 217] width 284 height 96
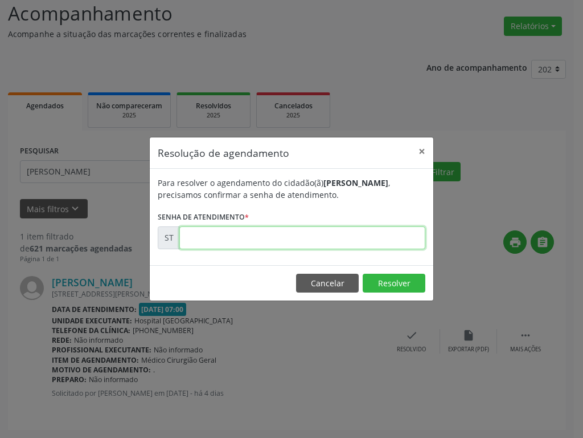
click at [369, 243] on input "text" at bounding box center [302, 237] width 246 height 23
type input "00020774"
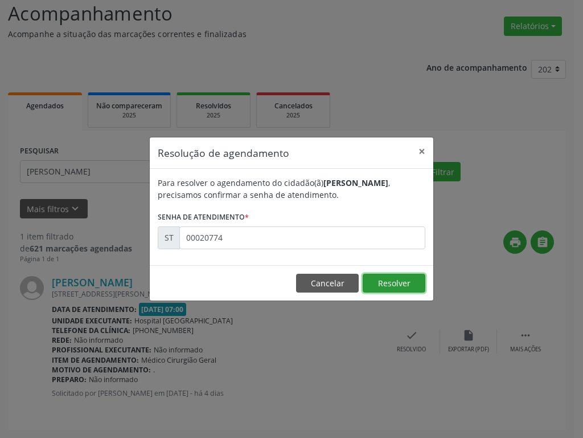
click at [386, 281] on button "Resolver" at bounding box center [394, 282] width 63 height 19
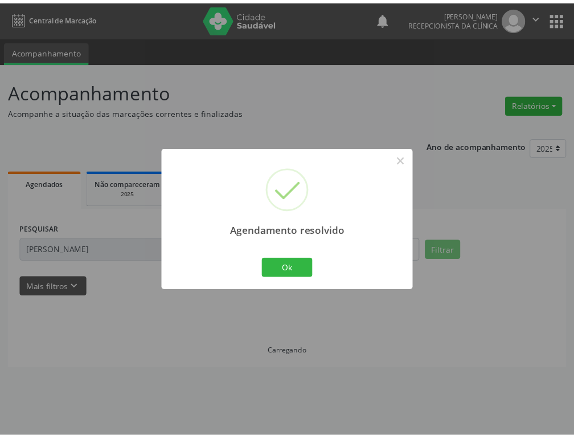
scroll to position [0, 0]
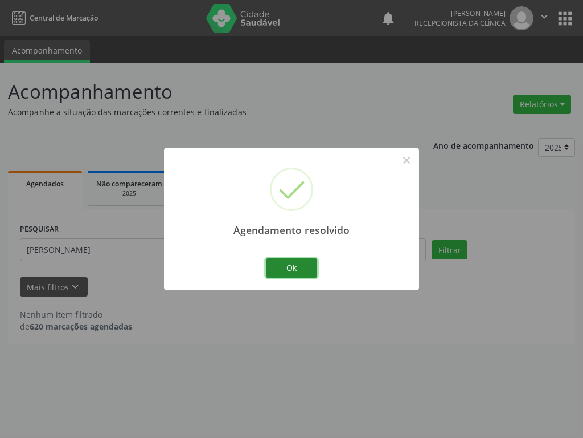
click at [304, 273] on button "Ok" at bounding box center [291, 267] width 51 height 19
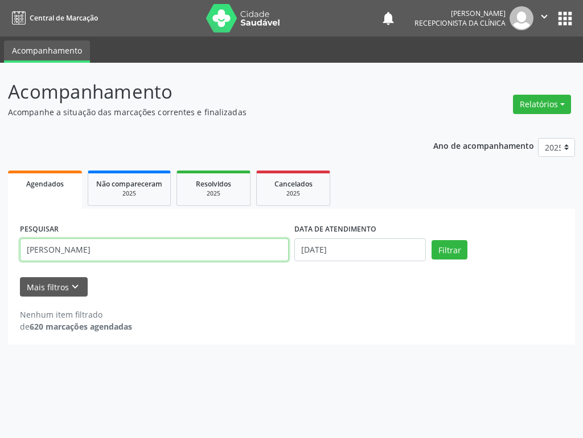
click at [190, 253] on input "[PERSON_NAME]" at bounding box center [154, 249] width 269 height 23
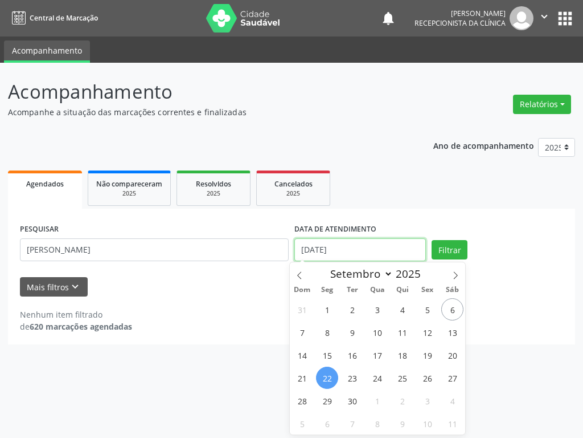
click at [354, 256] on input "[DATE]" at bounding box center [361, 249] width 132 height 23
click at [329, 352] on span "15" at bounding box center [327, 355] width 22 height 22
type input "[DATE]"
click at [329, 352] on span "15" at bounding box center [327, 355] width 22 height 22
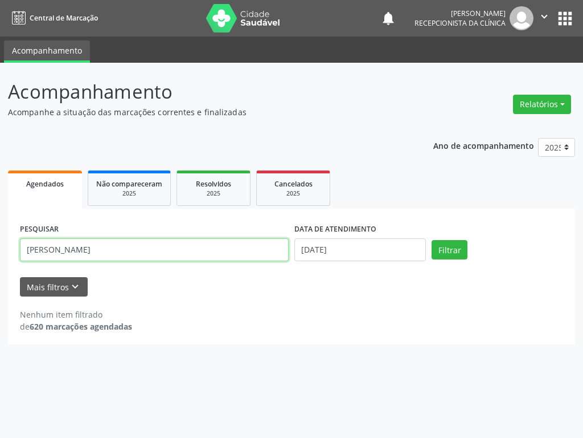
click at [227, 245] on input "[PERSON_NAME]" at bounding box center [154, 249] width 269 height 23
type input "M"
type input "GEANE KA"
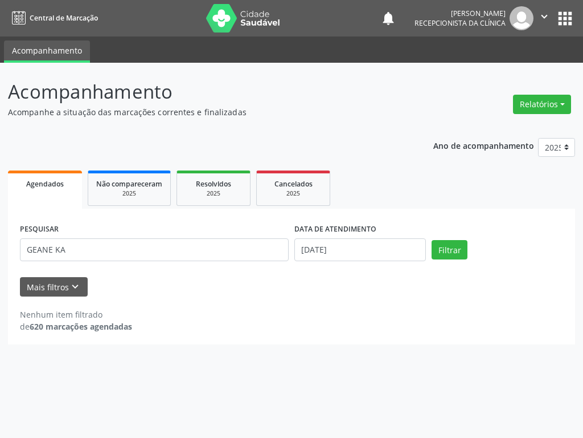
click at [476, 242] on div "Filtrar" at bounding box center [497, 249] width 137 height 19
click at [460, 253] on button "Filtrar" at bounding box center [450, 249] width 36 height 19
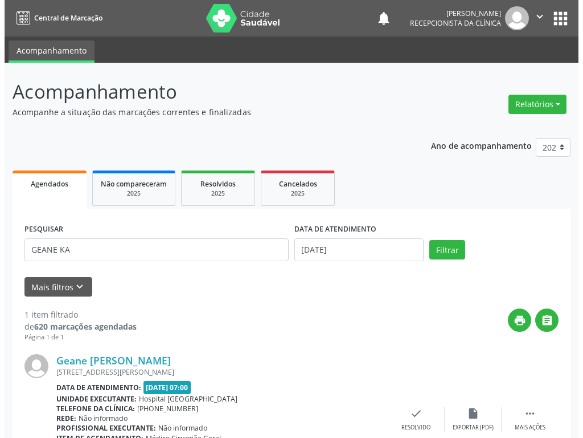
scroll to position [78, 0]
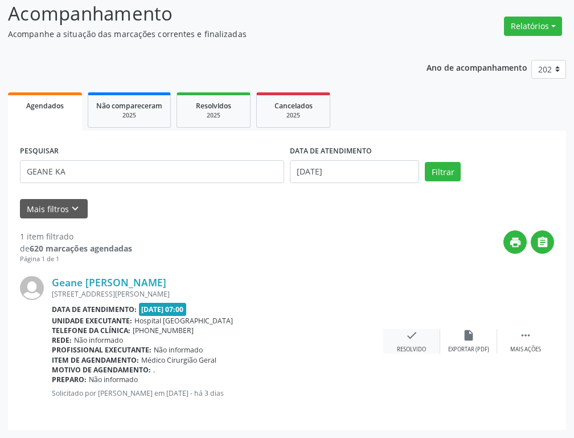
click at [404, 332] on div "check Resolvido" at bounding box center [411, 341] width 57 height 25
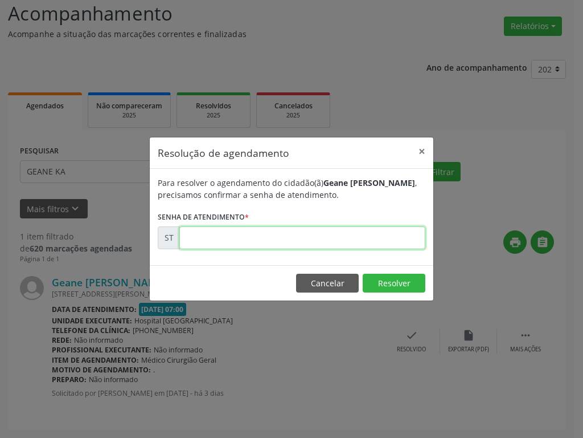
click at [323, 247] on input "text" at bounding box center [302, 237] width 246 height 23
type input "00020969"
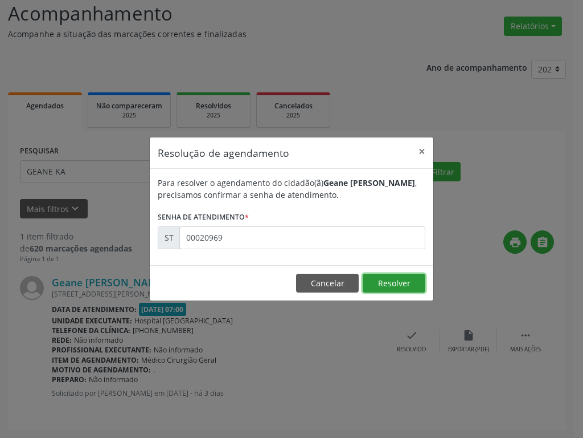
click at [379, 284] on button "Resolver" at bounding box center [394, 282] width 63 height 19
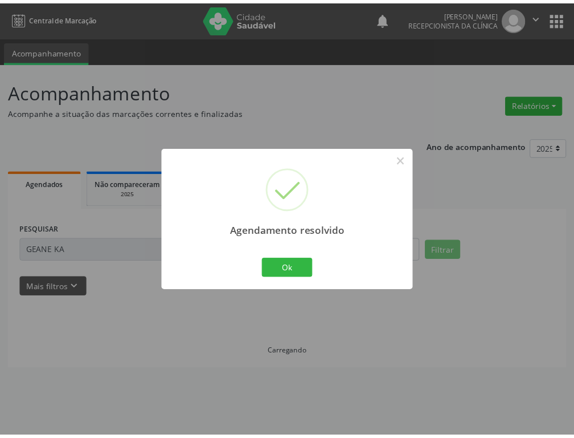
scroll to position [0, 0]
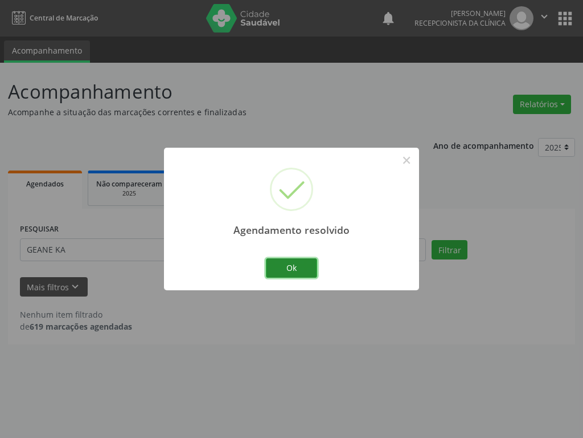
click at [283, 270] on button "Ok" at bounding box center [291, 267] width 51 height 19
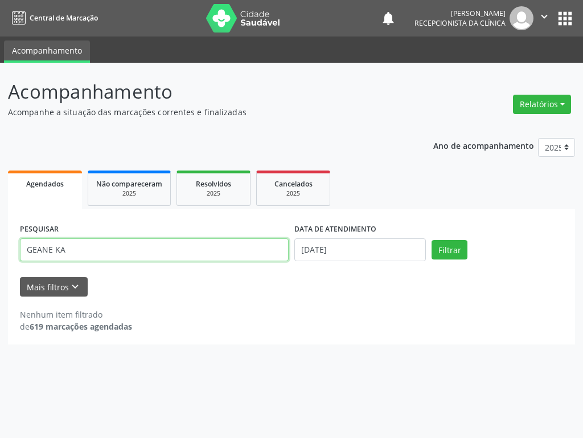
click at [99, 259] on input "GEANE KA" at bounding box center [154, 249] width 269 height 23
type input "G"
type input "[PERSON_NAME]"
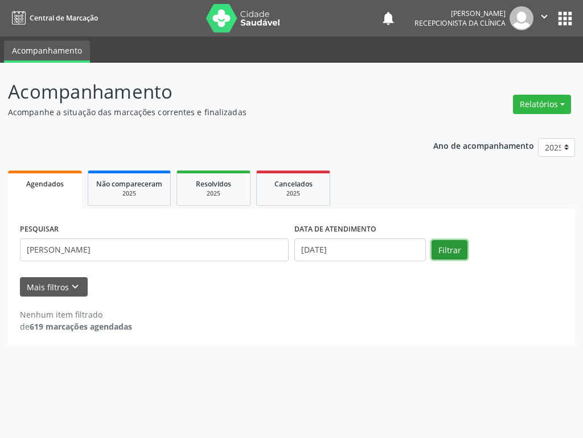
click at [439, 251] on button "Filtrar" at bounding box center [450, 249] width 36 height 19
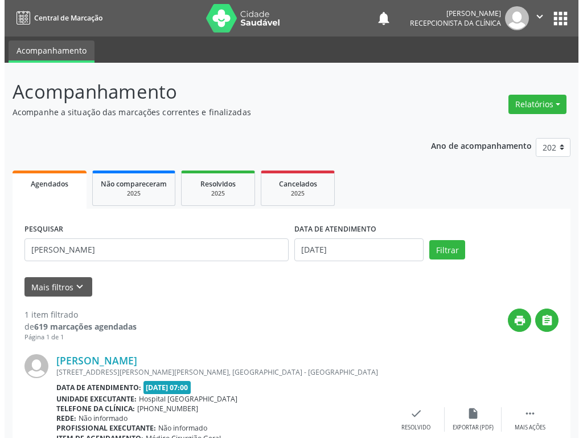
scroll to position [78, 0]
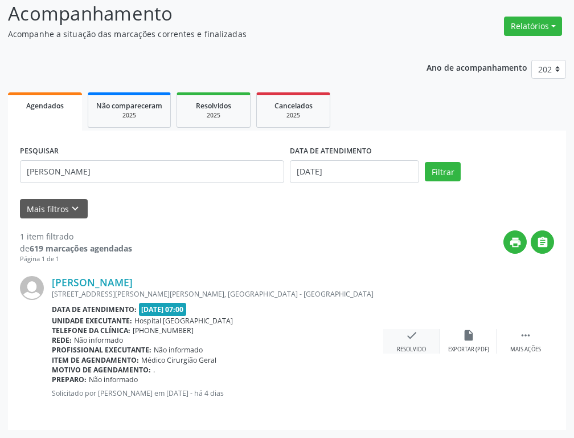
click at [414, 342] on div "check Resolvido" at bounding box center [411, 341] width 57 height 25
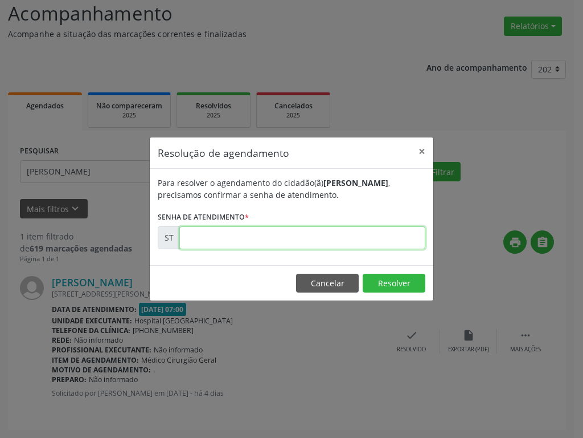
click at [292, 245] on input "text" at bounding box center [302, 237] width 246 height 23
type input "00020798"
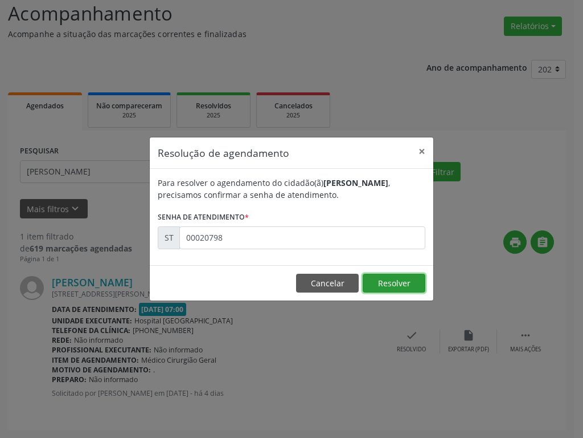
click at [404, 278] on button "Resolver" at bounding box center [394, 282] width 63 height 19
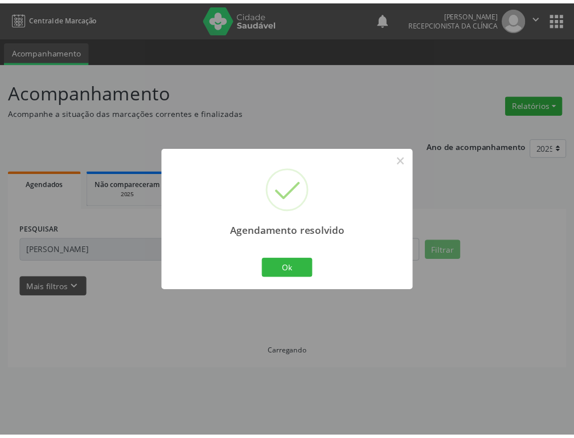
scroll to position [0, 0]
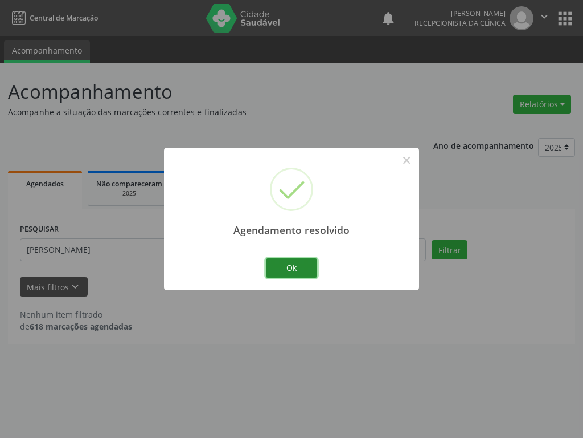
click at [303, 276] on button "Ok" at bounding box center [291, 267] width 51 height 19
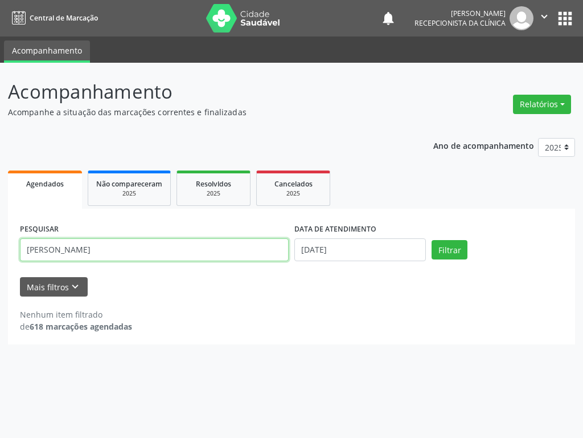
click at [217, 252] on input "[PERSON_NAME]" at bounding box center [154, 249] width 269 height 23
click at [144, 256] on input "[PERSON_NAME]" at bounding box center [154, 249] width 269 height 23
type input "[PERSON_NAME]"
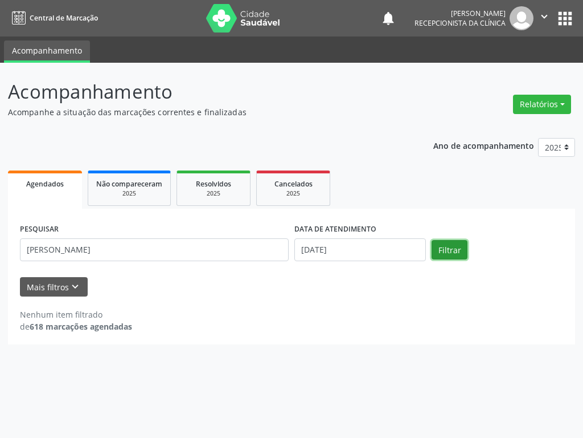
click at [448, 249] on button "Filtrar" at bounding box center [450, 249] width 36 height 19
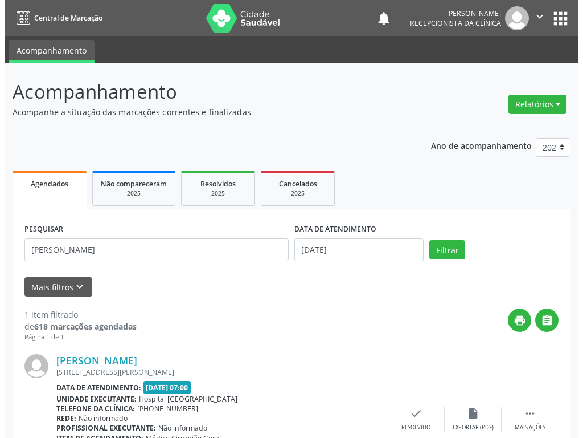
scroll to position [78, 0]
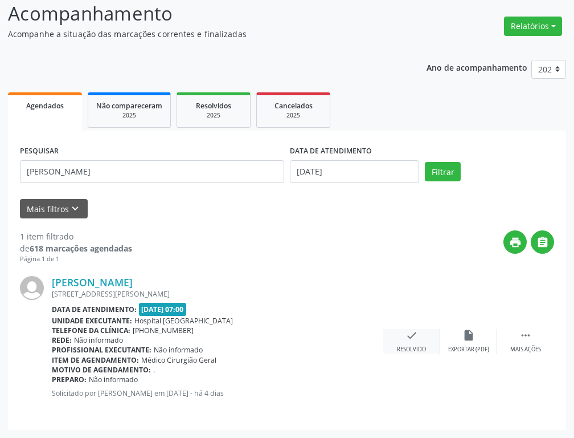
click at [418, 333] on icon "check" at bounding box center [412, 335] width 13 height 13
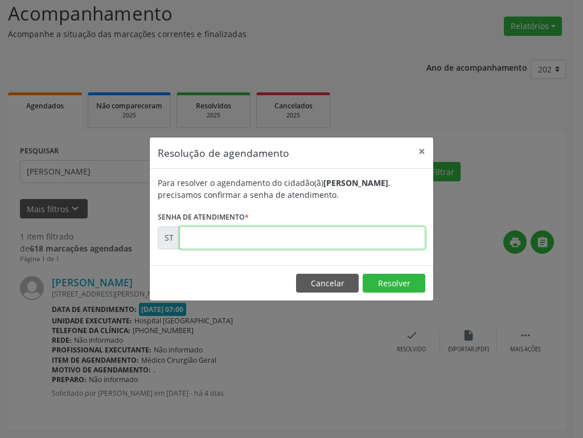
click at [356, 243] on input "text" at bounding box center [302, 237] width 246 height 23
type input "00020809"
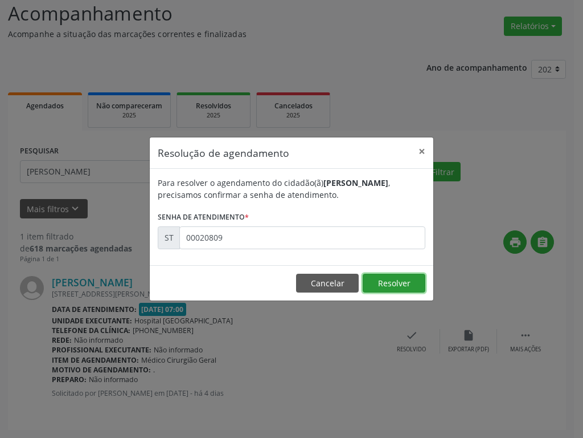
click at [383, 288] on button "Resolver" at bounding box center [394, 282] width 63 height 19
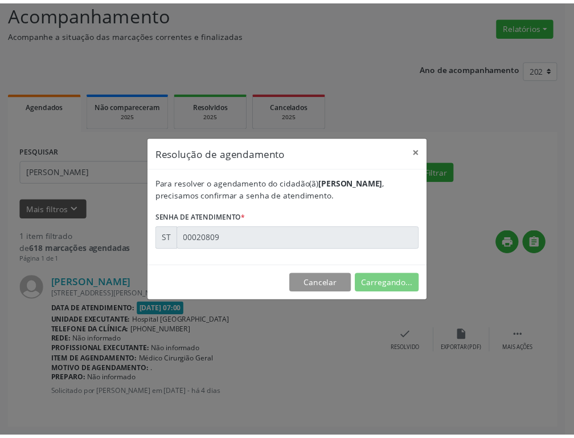
scroll to position [0, 0]
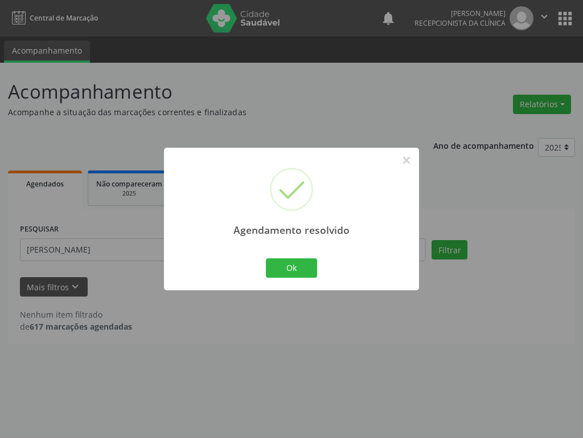
click at [332, 260] on div "Agendamento resolvido × Ok Cancel" at bounding box center [291, 219] width 255 height 142
click at [306, 271] on button "Ok" at bounding box center [291, 267] width 51 height 19
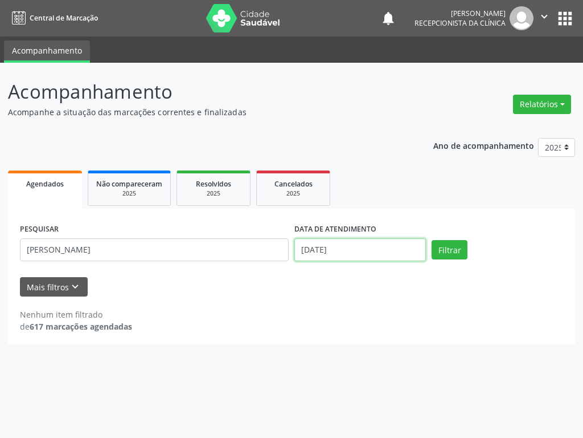
click at [340, 258] on input "[DATE]" at bounding box center [361, 249] width 132 height 23
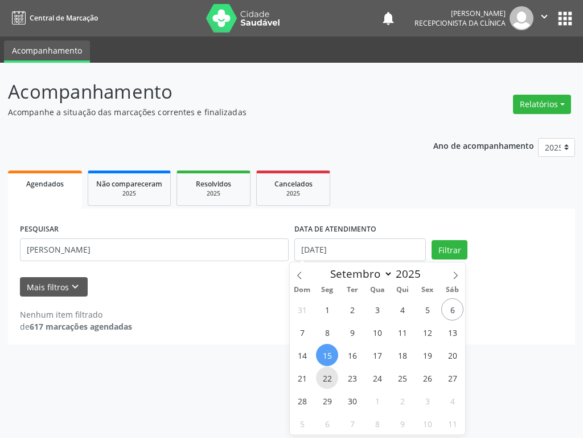
click at [329, 362] on span "22" at bounding box center [327, 377] width 22 height 22
type input "[DATE]"
click at [329, 362] on span "22" at bounding box center [327, 377] width 22 height 22
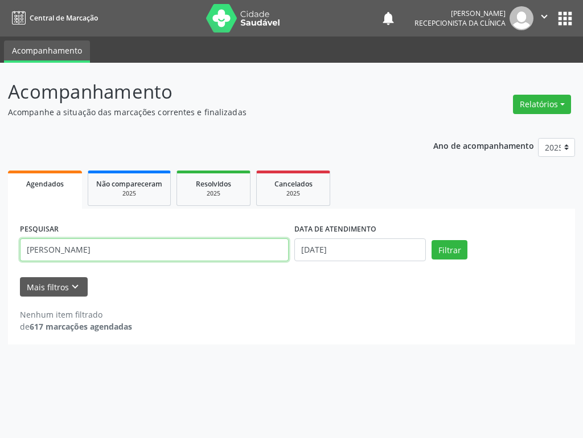
click at [181, 251] on input "[PERSON_NAME]" at bounding box center [154, 249] width 269 height 23
type input "m"
type input "ALDENIRA AL"
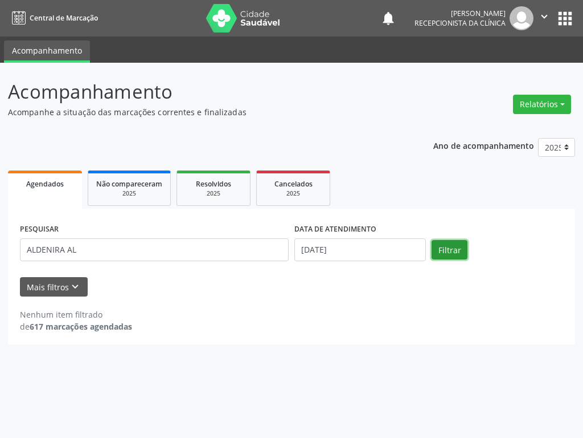
click at [455, 247] on button "Filtrar" at bounding box center [450, 249] width 36 height 19
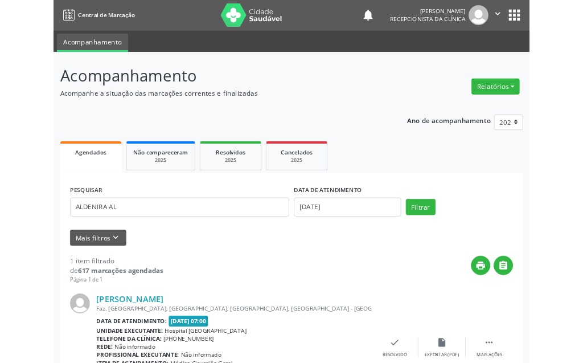
scroll to position [78, 0]
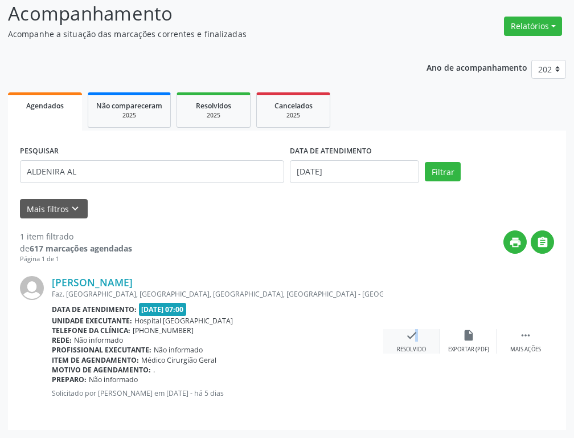
click at [408, 339] on icon "check" at bounding box center [412, 335] width 13 height 13
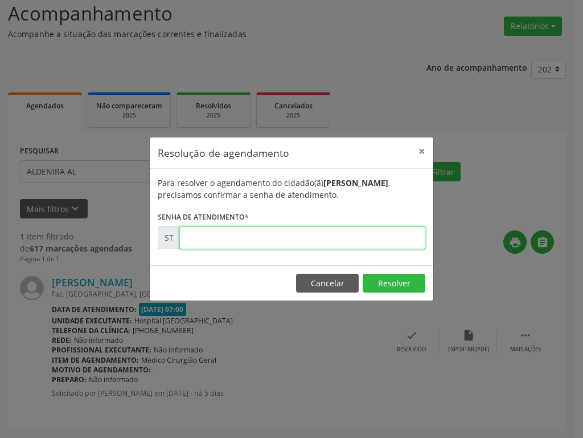
click at [325, 237] on input "text" at bounding box center [302, 237] width 246 height 23
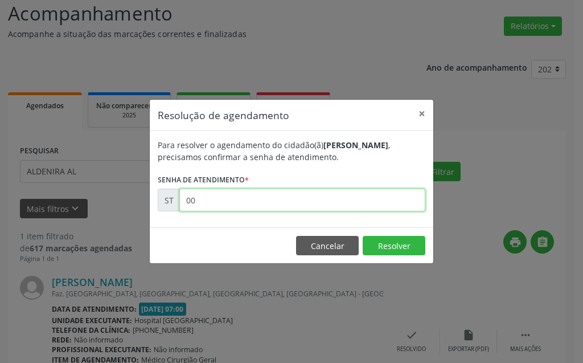
type input "0"
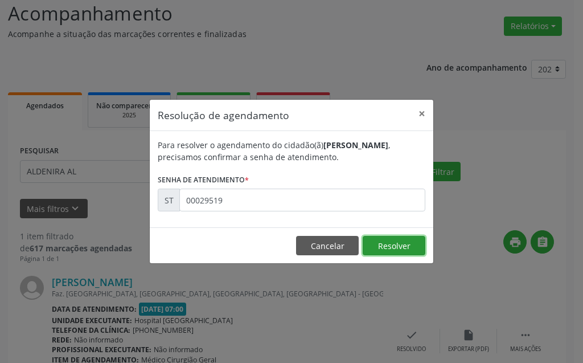
click at [390, 245] on button "Resolver" at bounding box center [394, 245] width 63 height 19
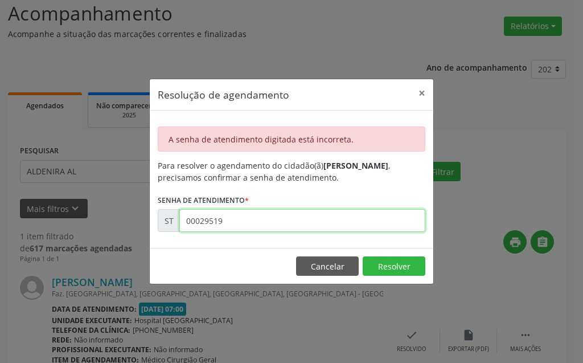
click at [209, 222] on input "00029519" at bounding box center [302, 220] width 246 height 23
click at [243, 232] on input "00025190" at bounding box center [302, 220] width 246 height 23
type input "0"
type input "00020519"
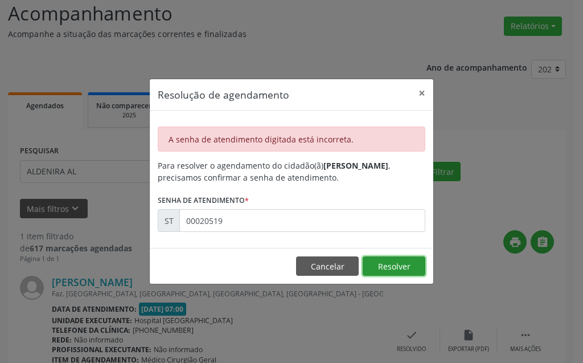
click at [377, 268] on button "Resolver" at bounding box center [394, 265] width 63 height 19
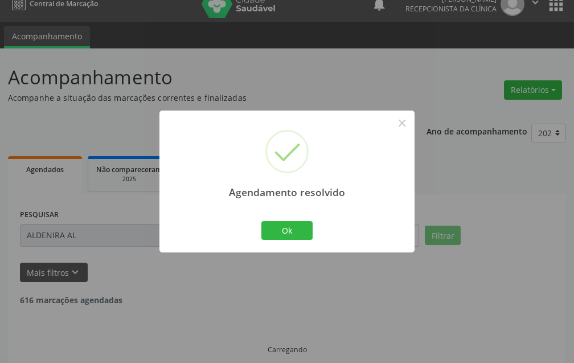
scroll to position [26, 0]
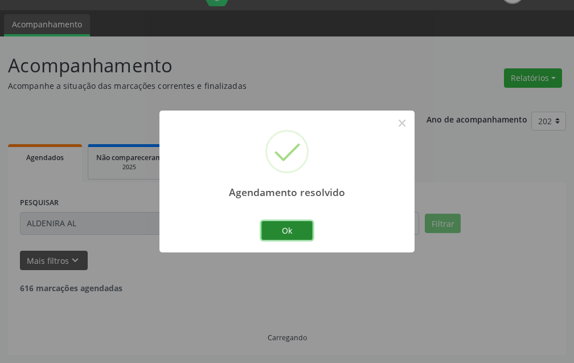
click at [280, 226] on button "Ok" at bounding box center [287, 230] width 51 height 19
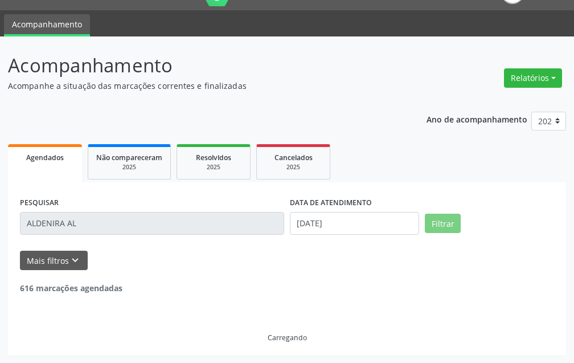
scroll to position [0, 0]
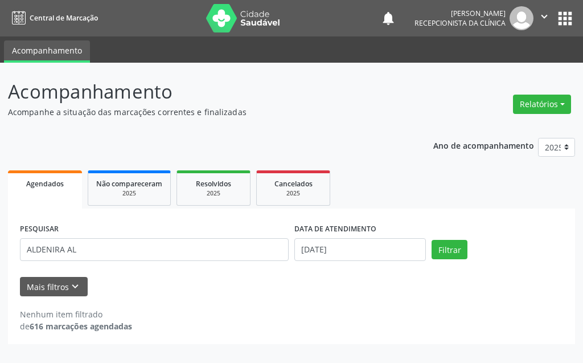
click at [357, 221] on label "DATA DE ATENDIMENTO" at bounding box center [336, 230] width 82 height 18
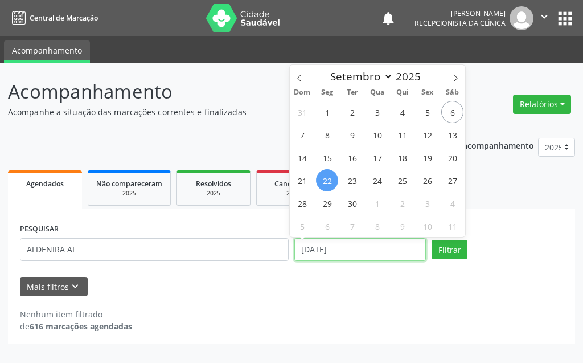
click at [354, 254] on input "[DATE]" at bounding box center [361, 249] width 132 height 23
click at [352, 138] on span "9" at bounding box center [352, 135] width 22 height 22
type input "[DATE]"
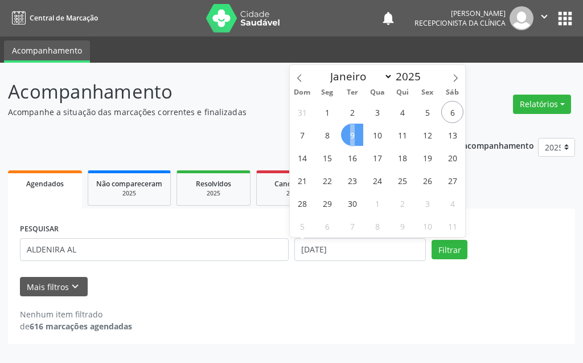
click at [352, 138] on span "9" at bounding box center [352, 135] width 22 height 22
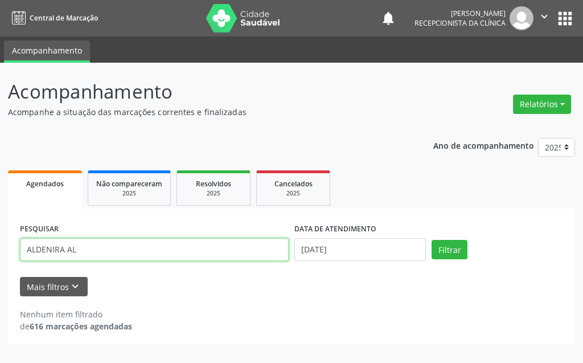
click at [214, 241] on input "ALDENIRA AL" at bounding box center [154, 249] width 269 height 23
type input "A"
type input "EDILAN"
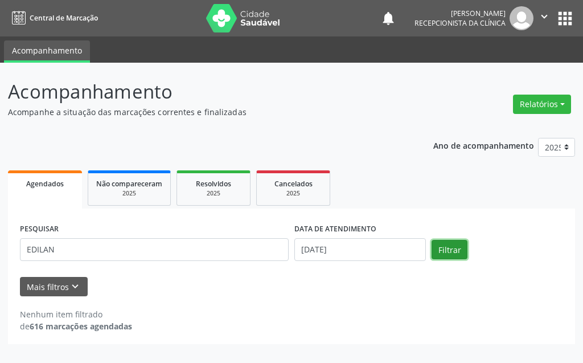
click at [454, 247] on button "Filtrar" at bounding box center [450, 249] width 36 height 19
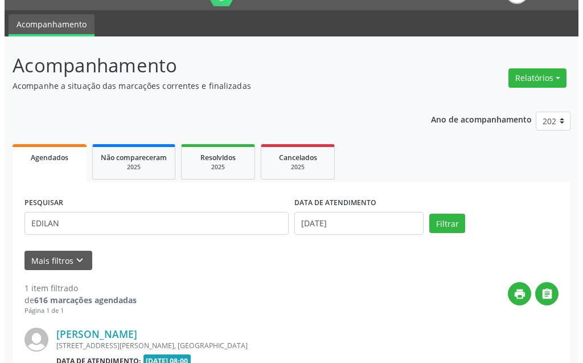
scroll to position [140, 0]
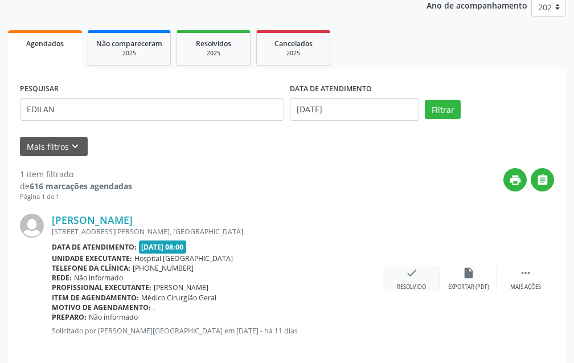
click at [408, 273] on icon "check" at bounding box center [412, 273] width 13 height 13
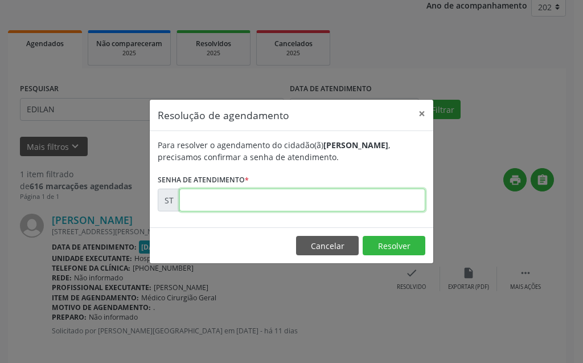
click at [350, 196] on input "text" at bounding box center [302, 200] width 246 height 23
type input "00018538"
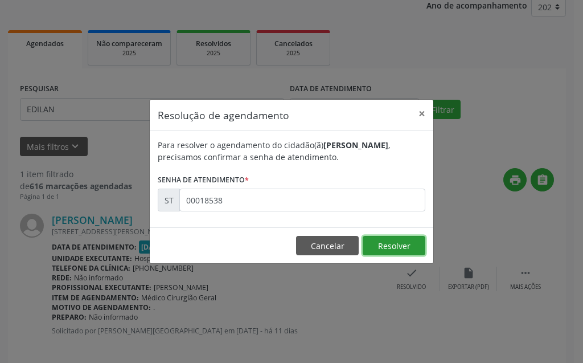
click at [404, 244] on button "Resolver" at bounding box center [394, 245] width 63 height 19
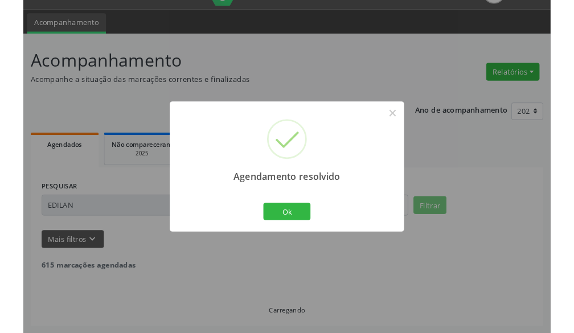
scroll to position [0, 0]
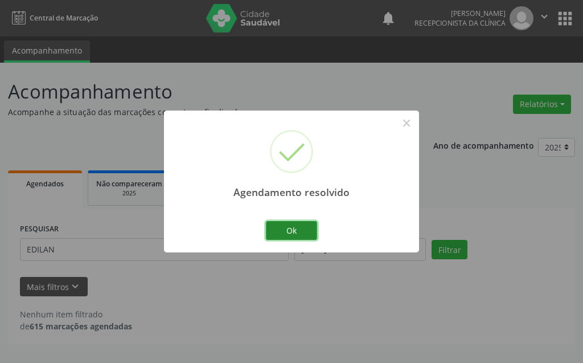
click at [300, 230] on button "Ok" at bounding box center [291, 230] width 51 height 19
